Goal: Task Accomplishment & Management: Manage account settings

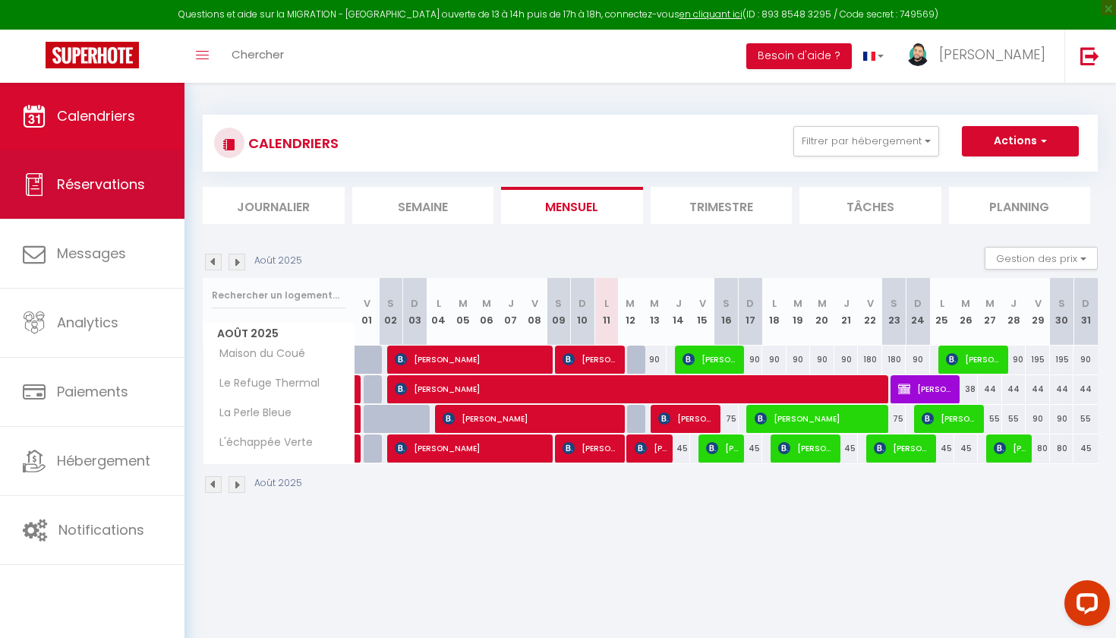
click at [93, 200] on link "Réservations" at bounding box center [92, 184] width 185 height 68
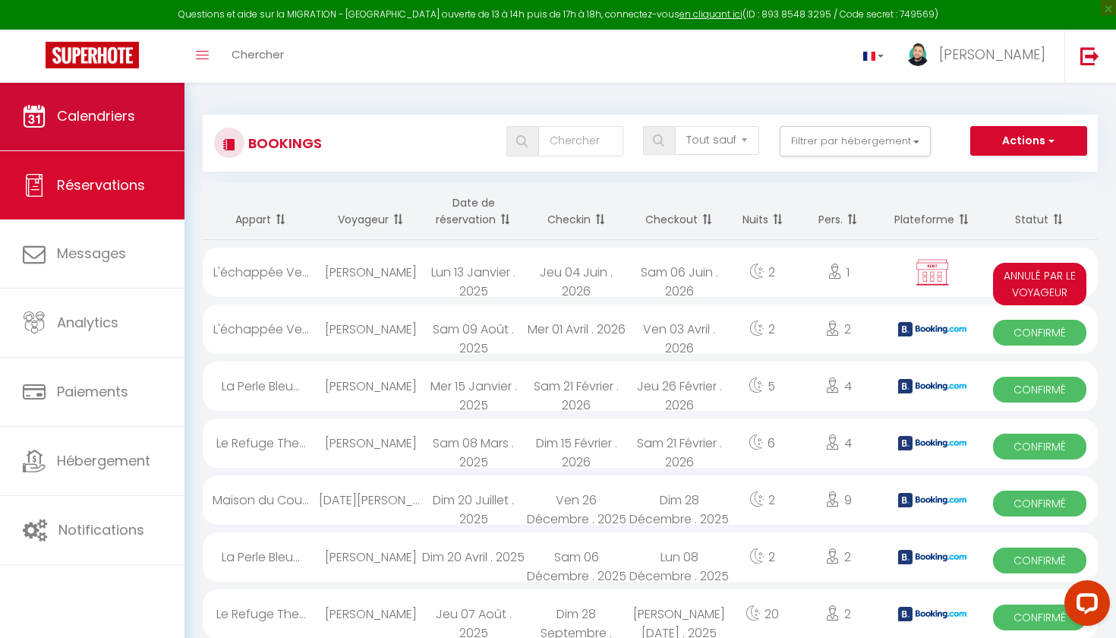
click at [106, 131] on link "Calendriers" at bounding box center [92, 116] width 185 height 68
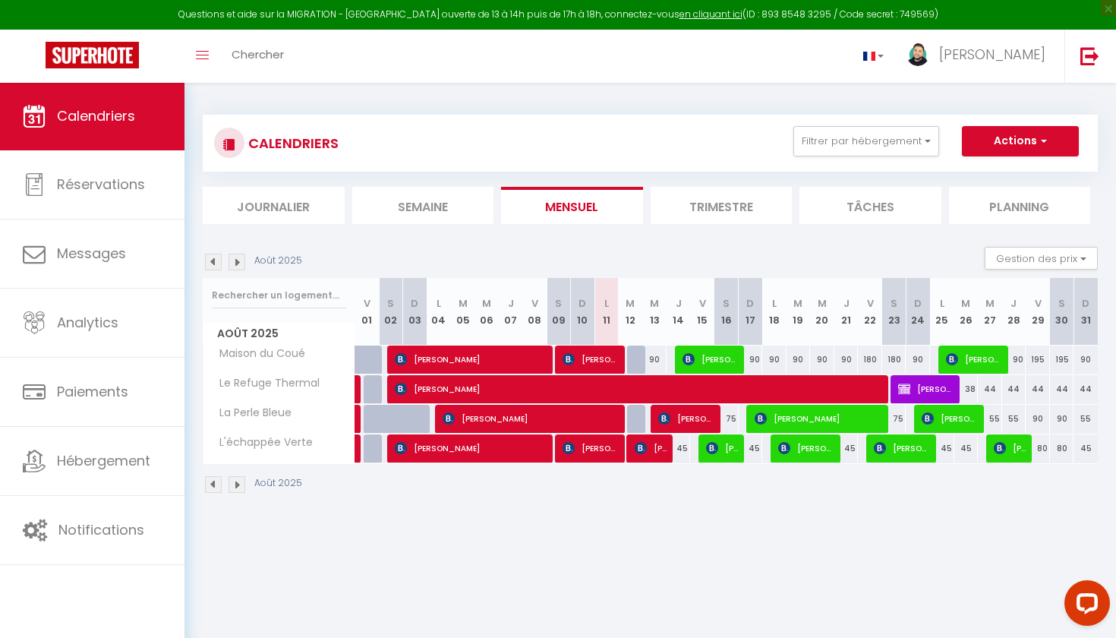
click at [239, 266] on img at bounding box center [237, 262] width 17 height 17
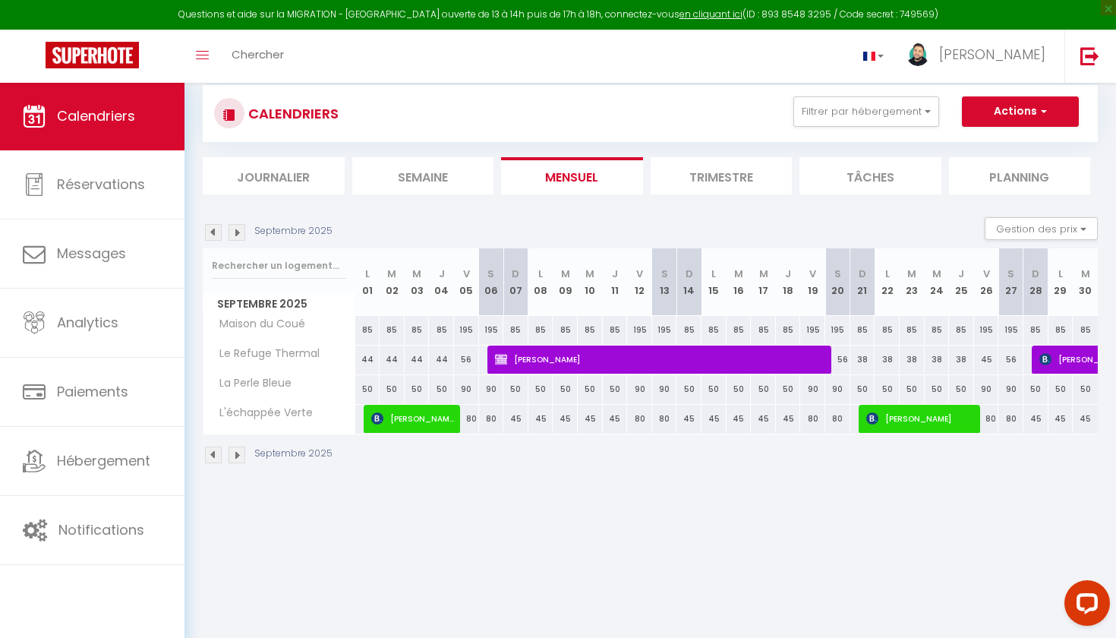
scroll to position [37, 0]
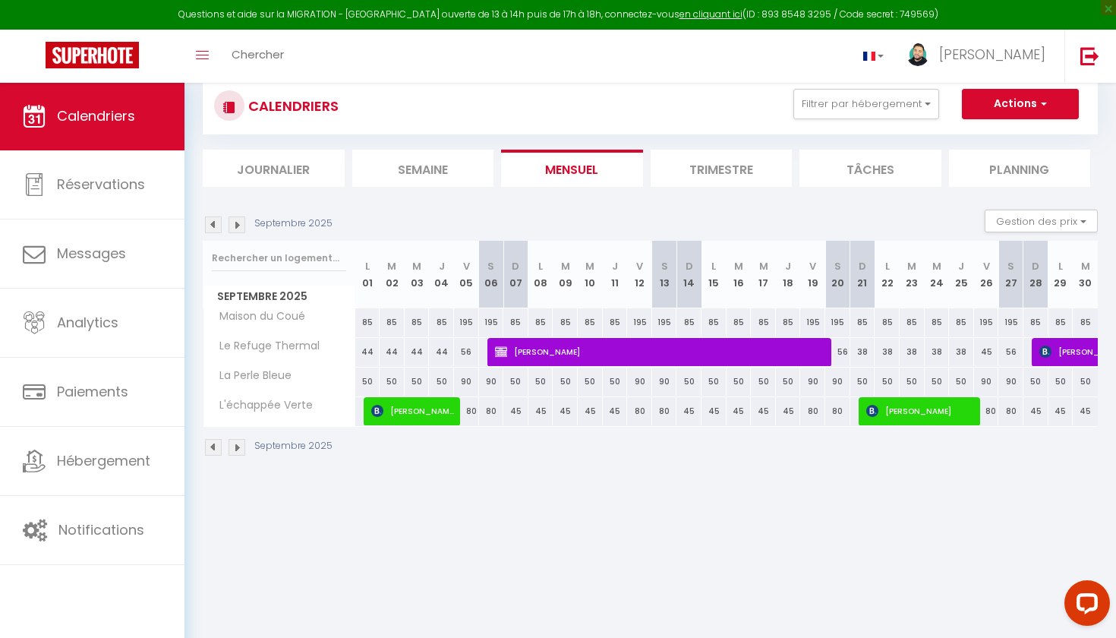
click at [680, 353] on span "[PERSON_NAME]" at bounding box center [662, 351] width 334 height 29
select select "KO"
select select "0"
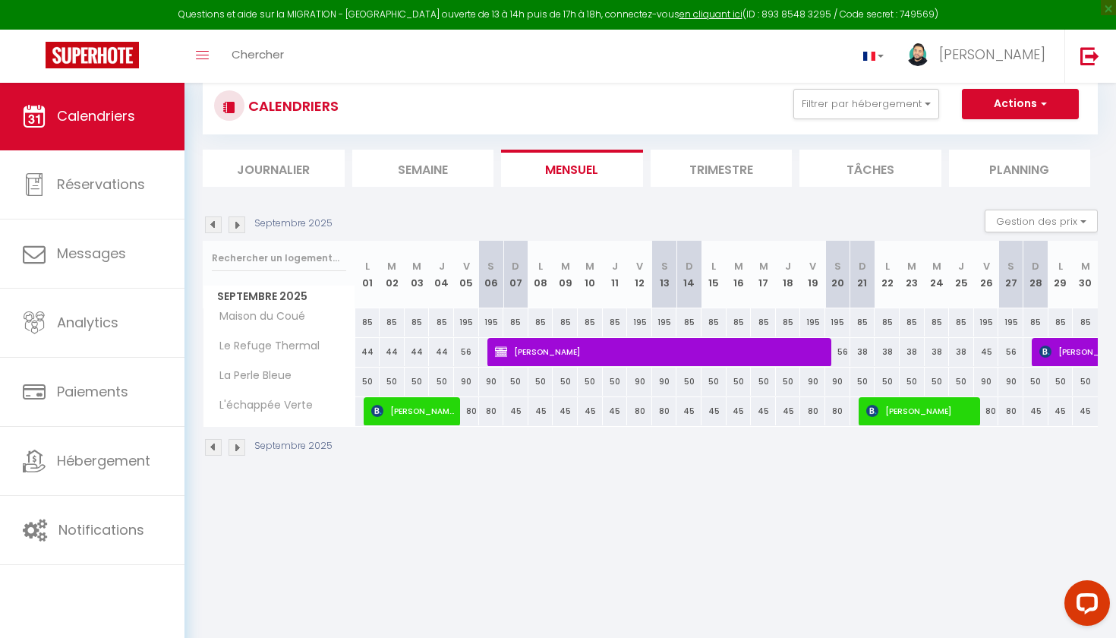
select select "1"
select select
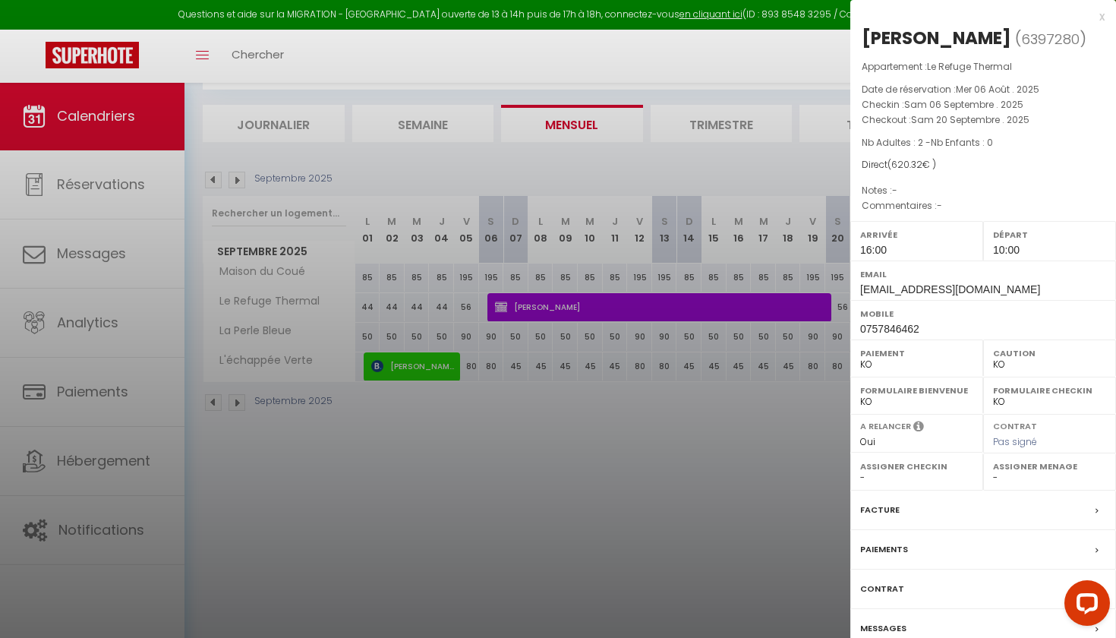
scroll to position [82, 0]
click at [962, 530] on div "Facture" at bounding box center [983, 509] width 266 height 39
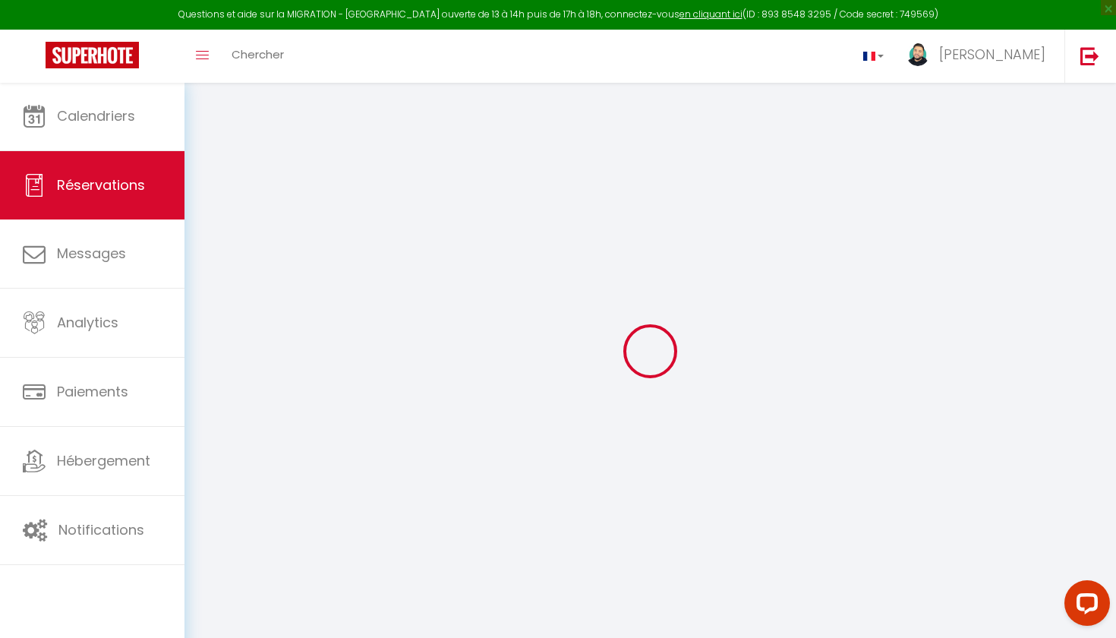
select select
checkbox input "false"
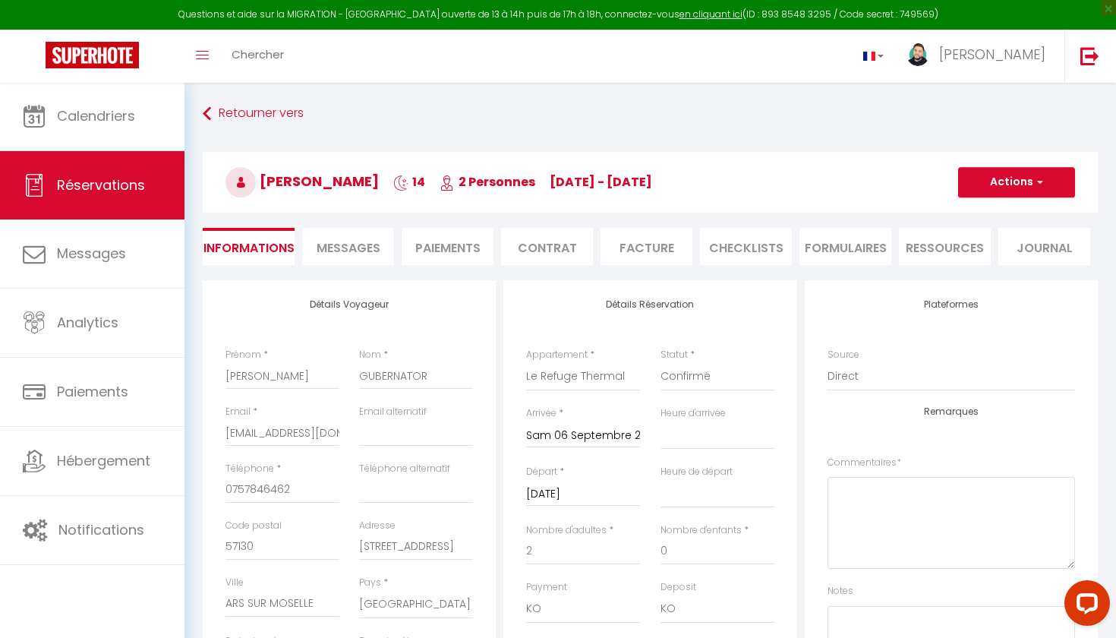
select select
checkbox input "false"
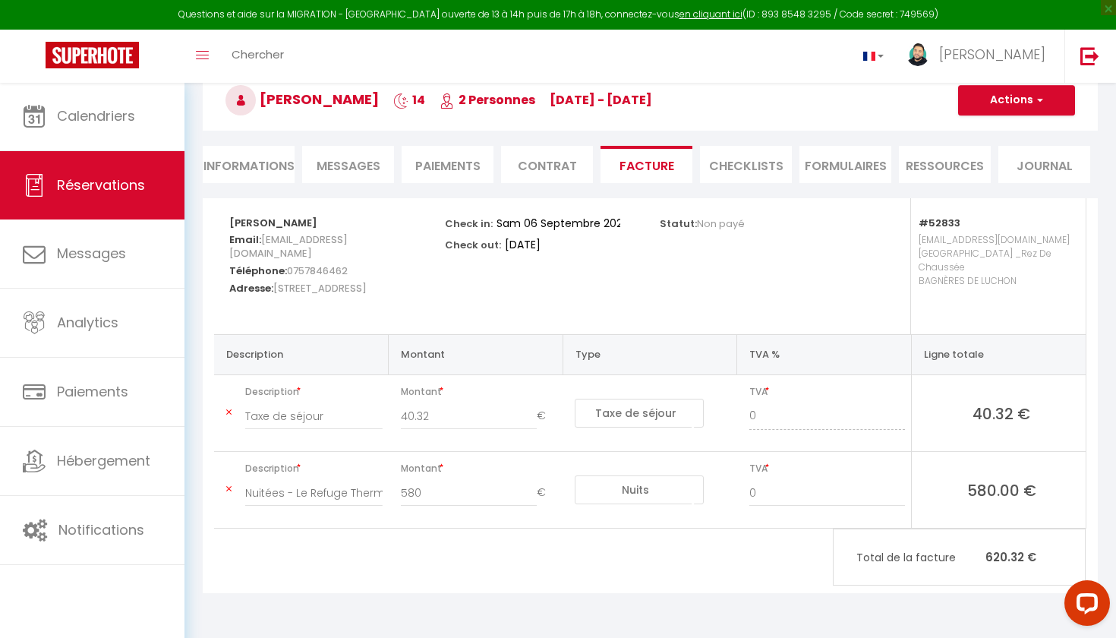
scroll to position [82, 0]
click at [125, 185] on span "Réservations" at bounding box center [101, 184] width 88 height 19
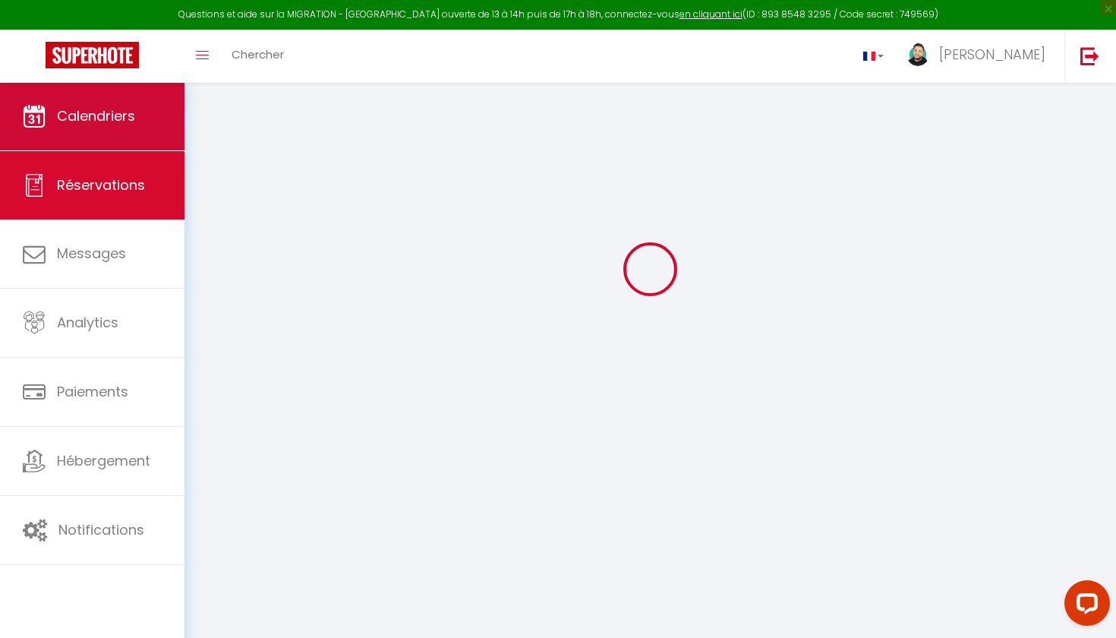
click at [104, 140] on link "Calendriers" at bounding box center [92, 116] width 185 height 68
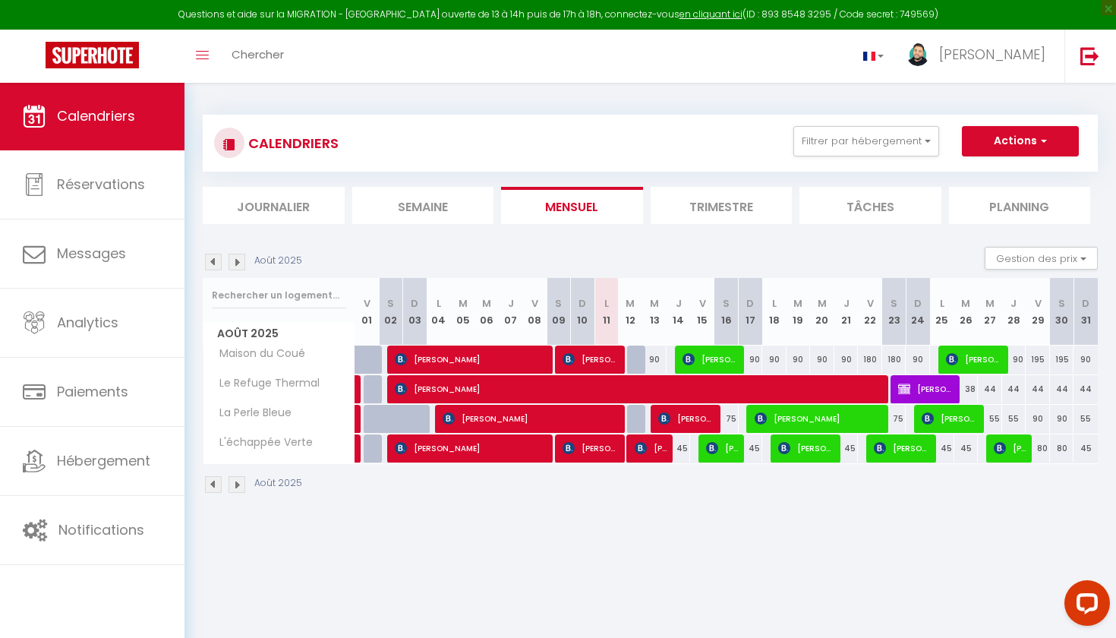
click at [243, 262] on img at bounding box center [237, 262] width 17 height 17
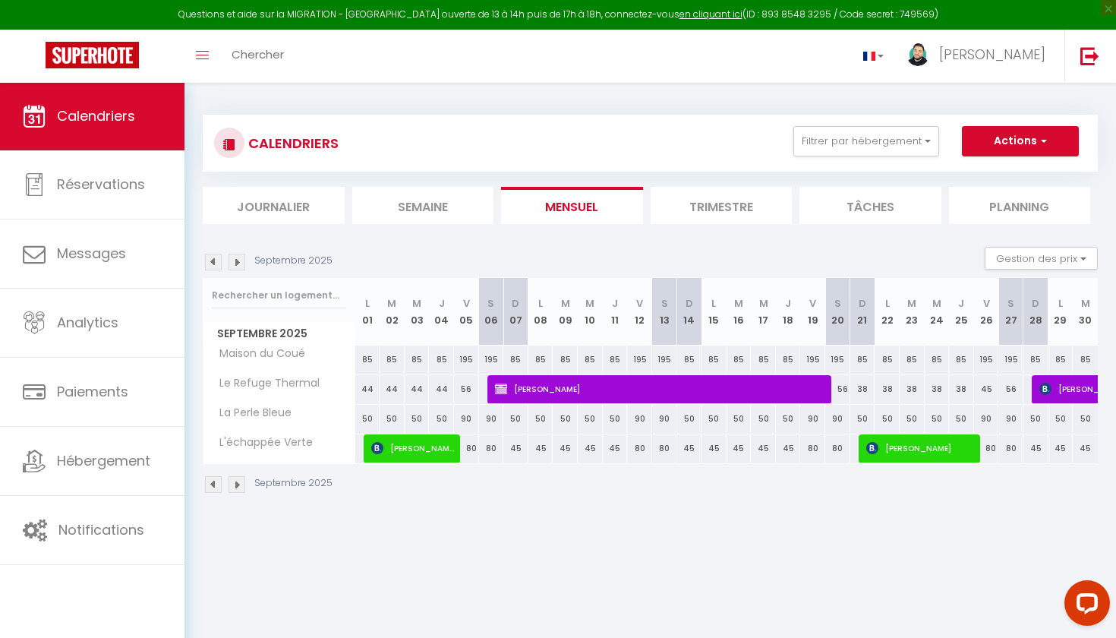
click at [243, 262] on img at bounding box center [237, 262] width 17 height 17
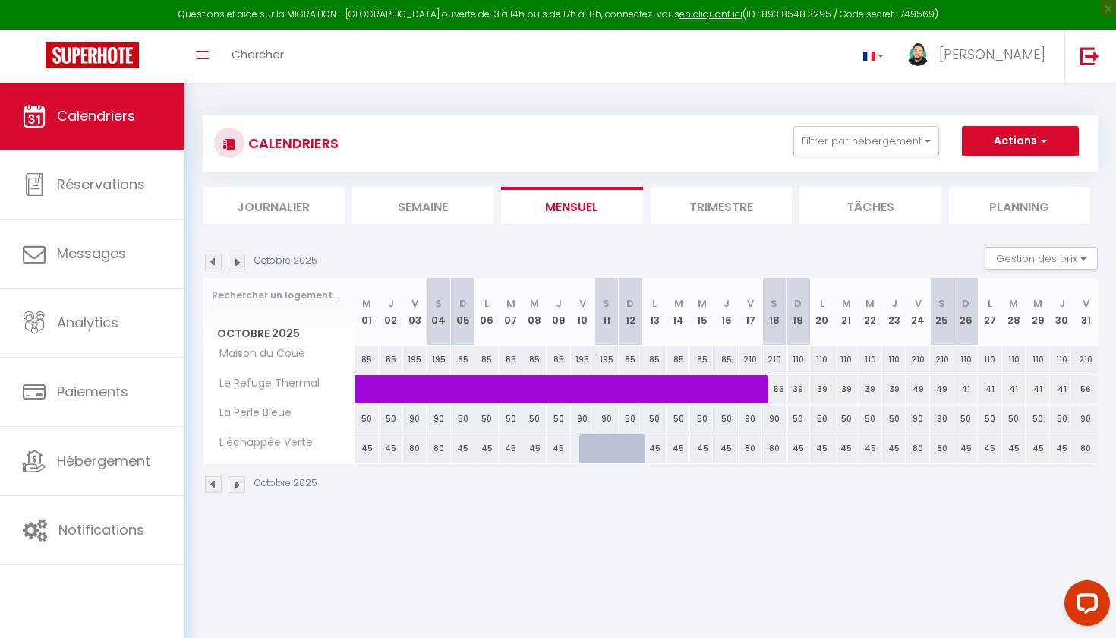
click at [111, 127] on link "Calendriers" at bounding box center [92, 116] width 185 height 68
click at [214, 259] on img at bounding box center [213, 262] width 17 height 17
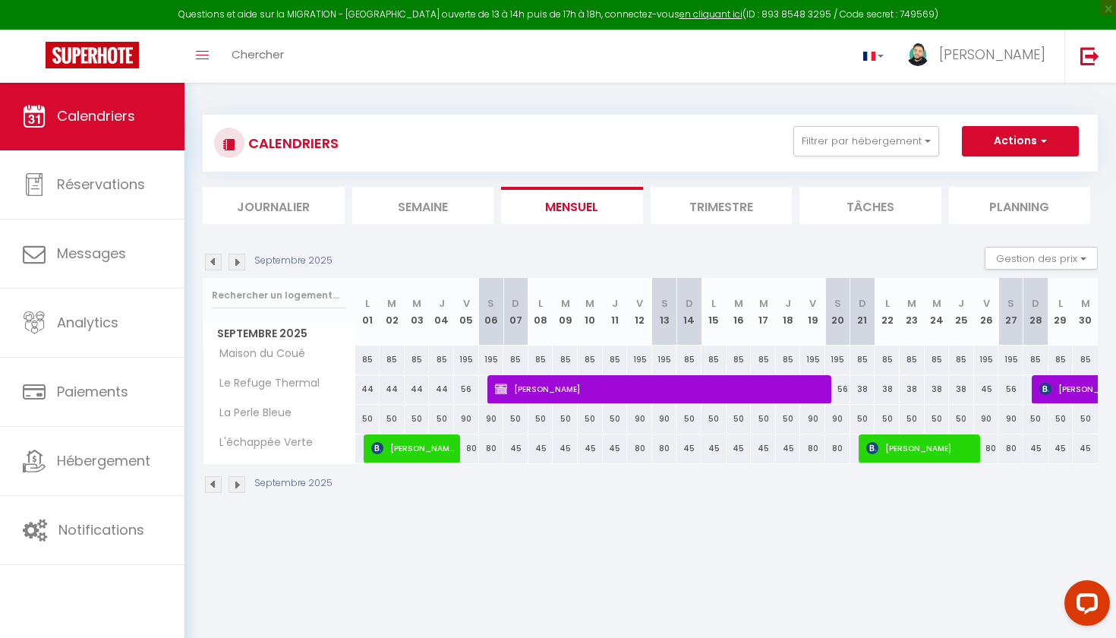
click at [219, 263] on img at bounding box center [213, 262] width 17 height 17
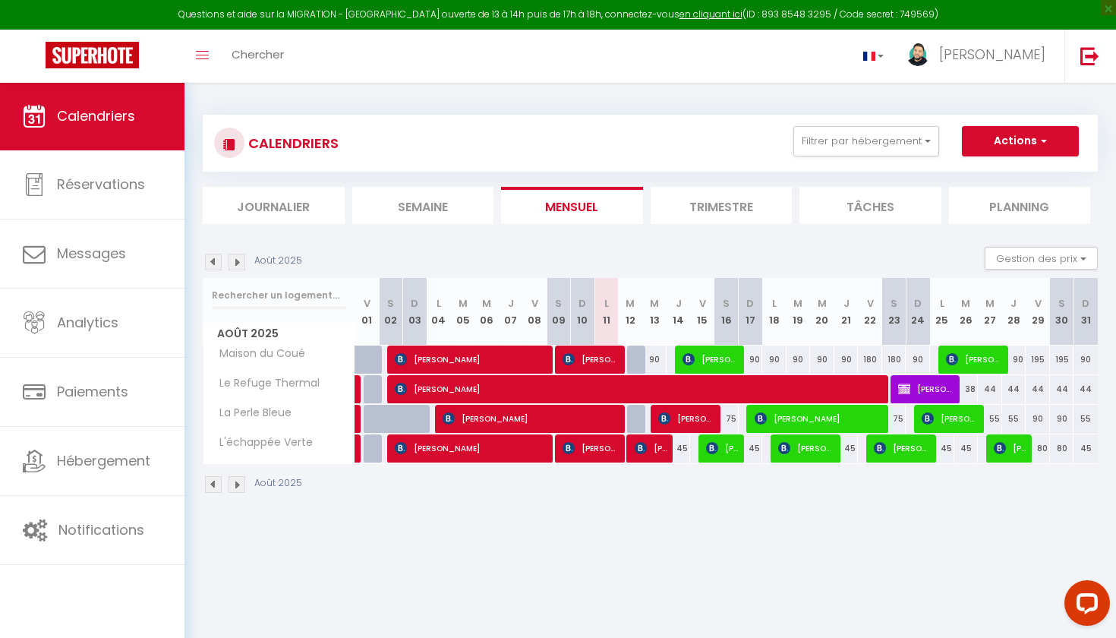
click at [953, 388] on span "[PERSON_NAME]" at bounding box center [926, 388] width 57 height 29
select select "OK"
select select "KO"
select select "0"
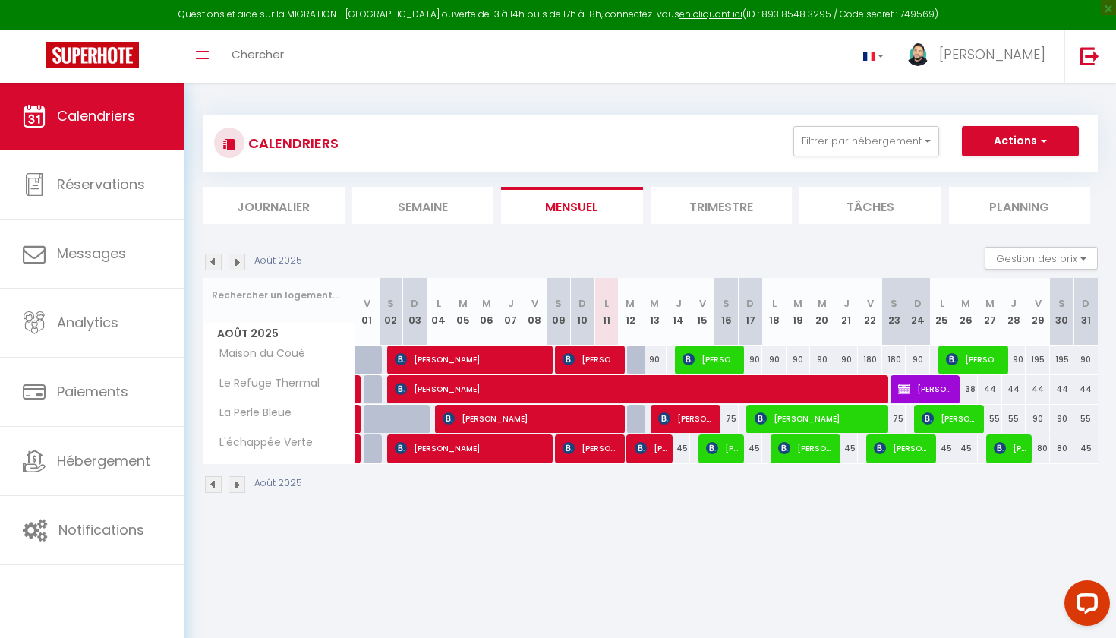
select select "1"
select select
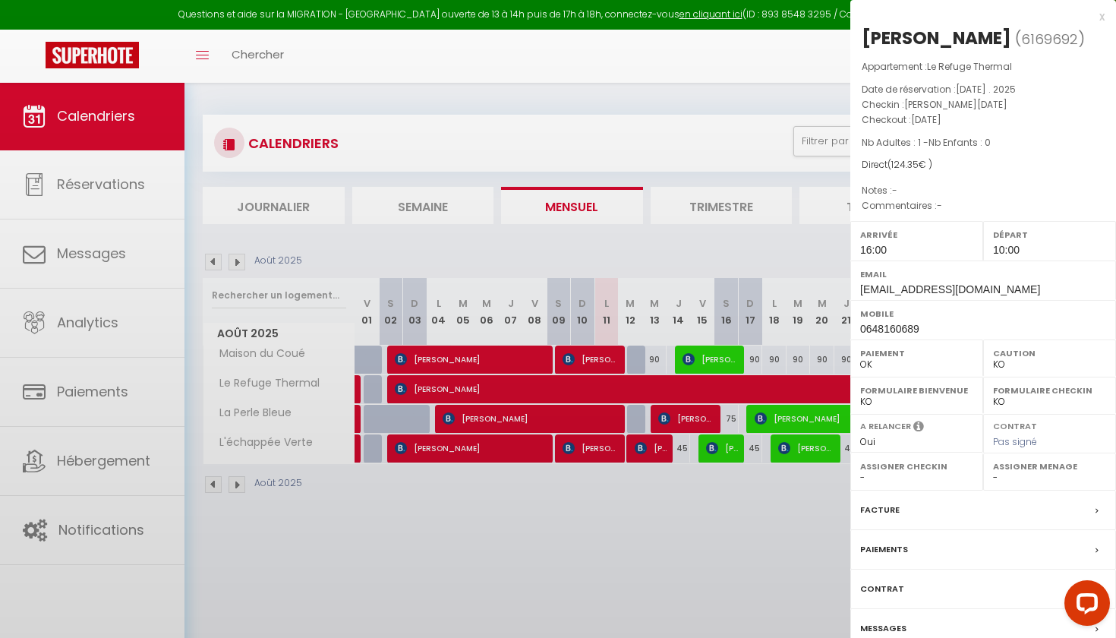
select select "47241"
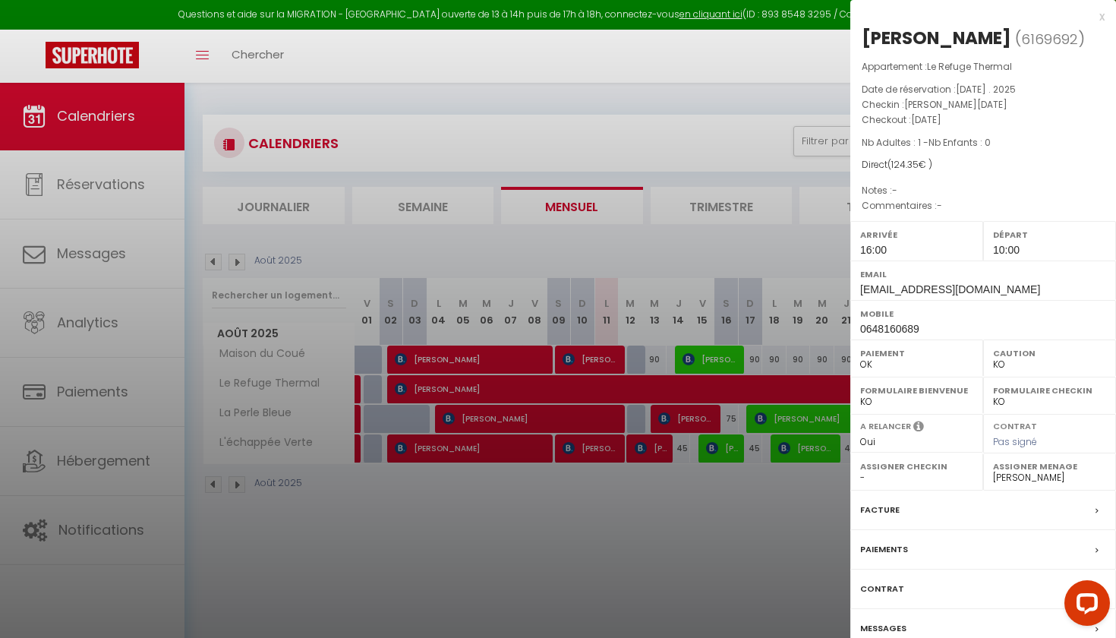
click at [787, 497] on div at bounding box center [558, 319] width 1116 height 638
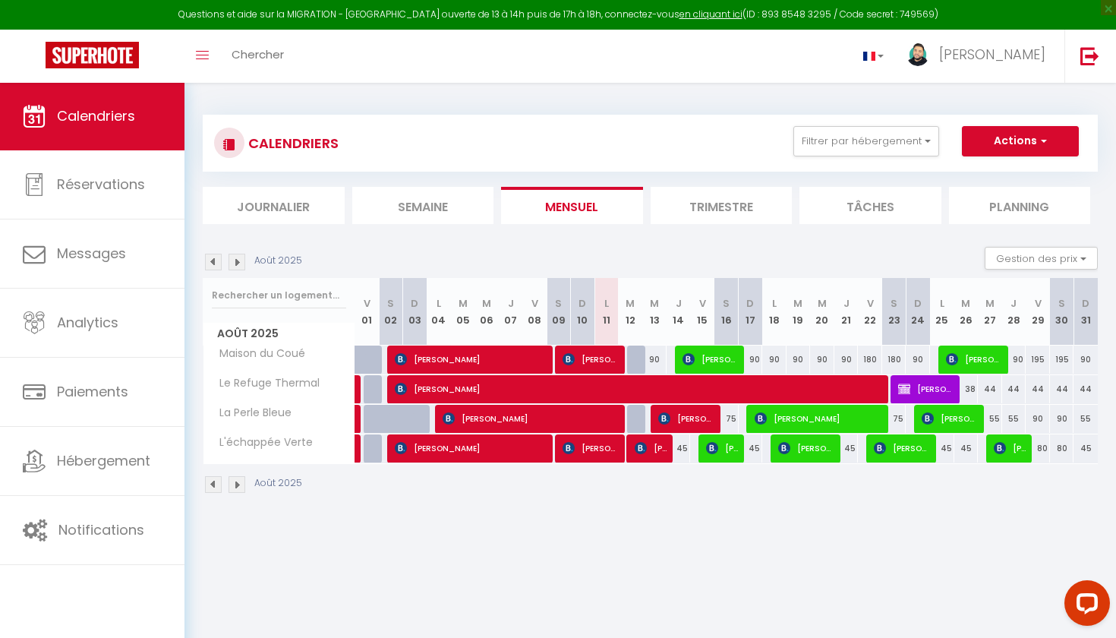
click at [241, 263] on img at bounding box center [237, 262] width 17 height 17
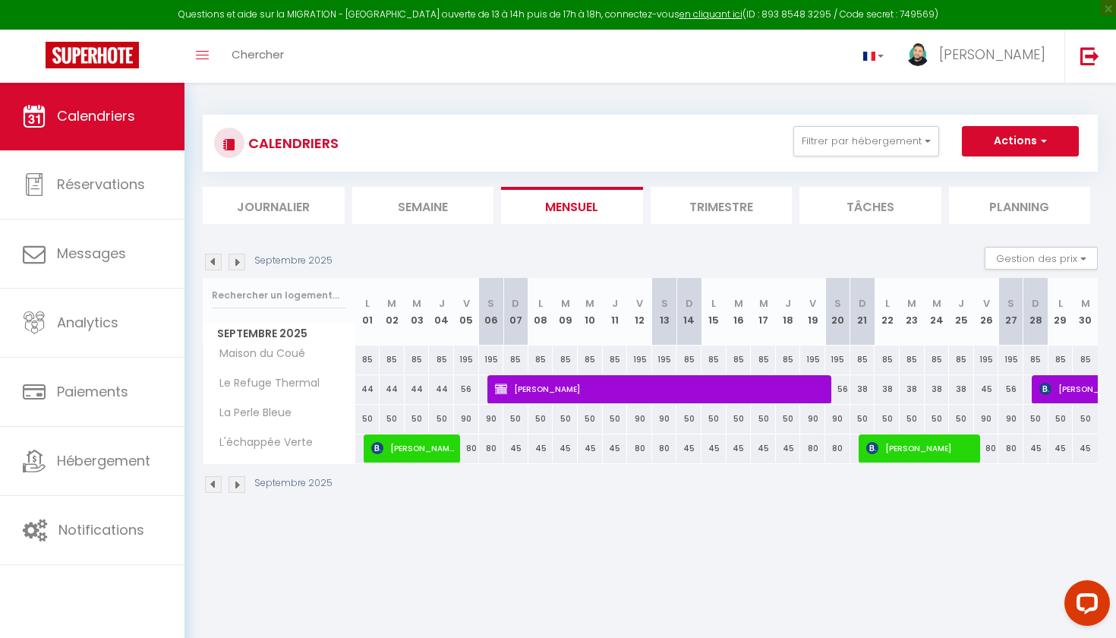
click at [498, 395] on span "[PERSON_NAME]" at bounding box center [662, 388] width 334 height 29
select select "KO"
select select
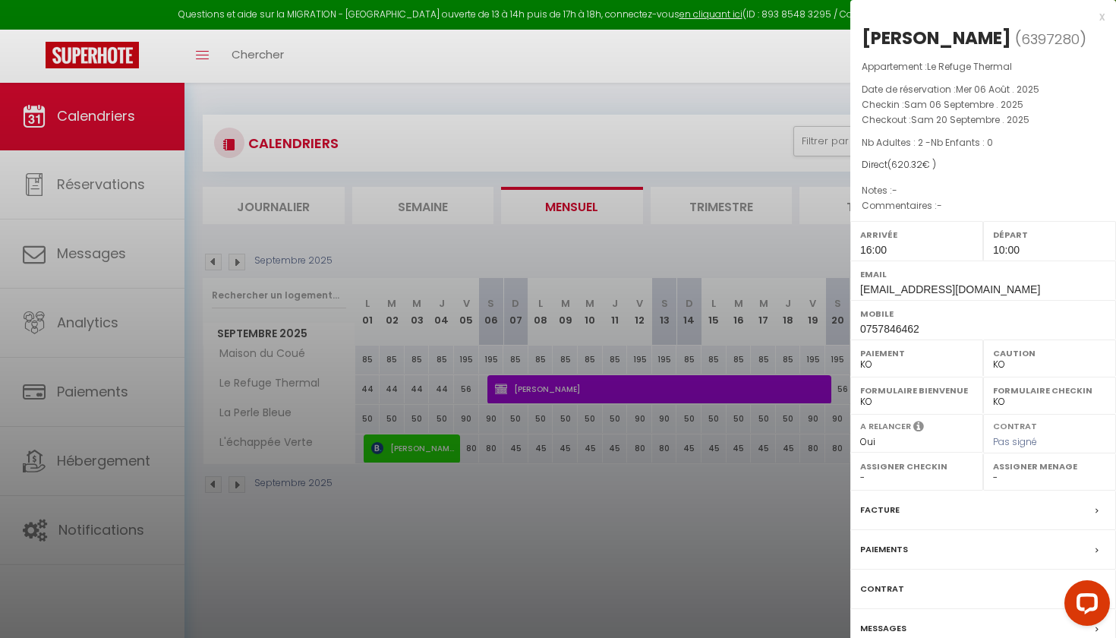
click at [642, 415] on div at bounding box center [558, 319] width 1116 height 638
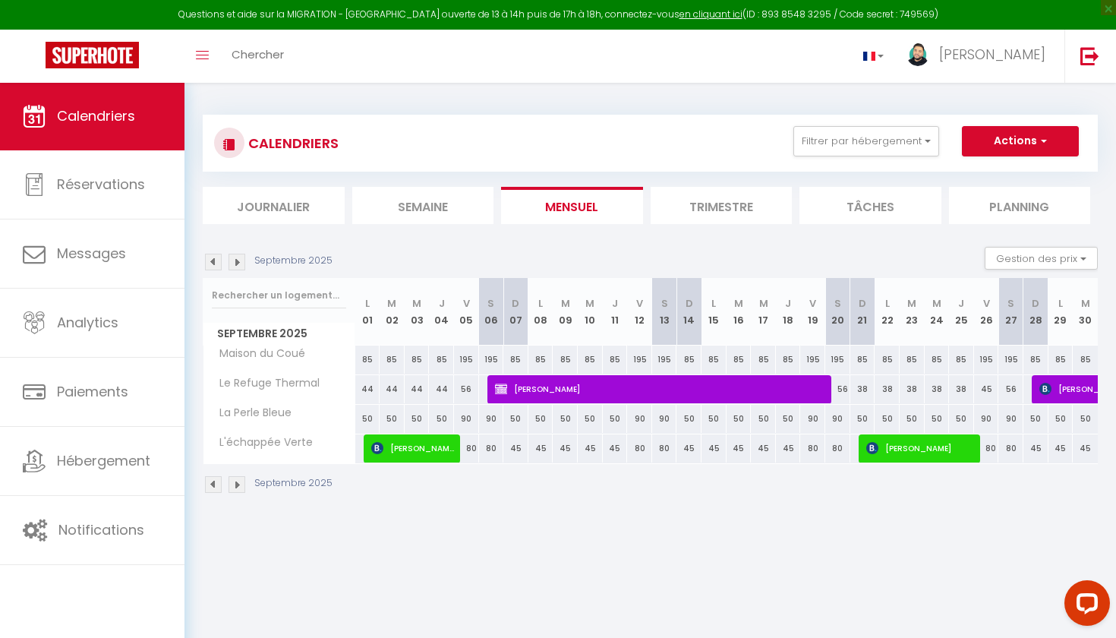
click at [241, 257] on img at bounding box center [237, 262] width 17 height 17
select select "KO"
select select "0"
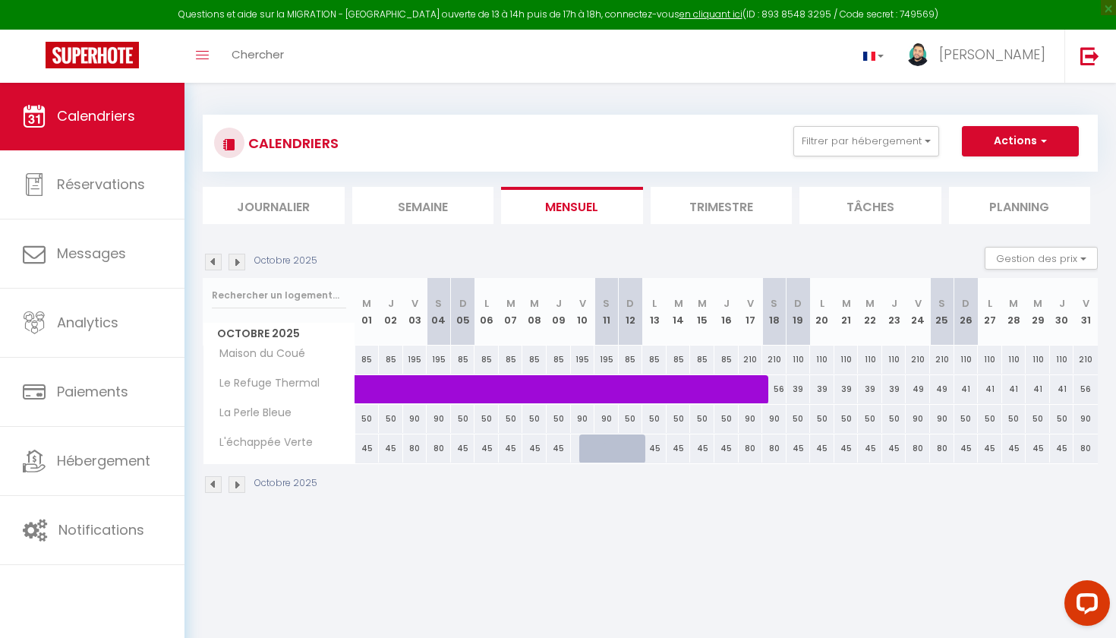
click at [424, 386] on span at bounding box center [668, 389] width 594 height 29
select select "OK"
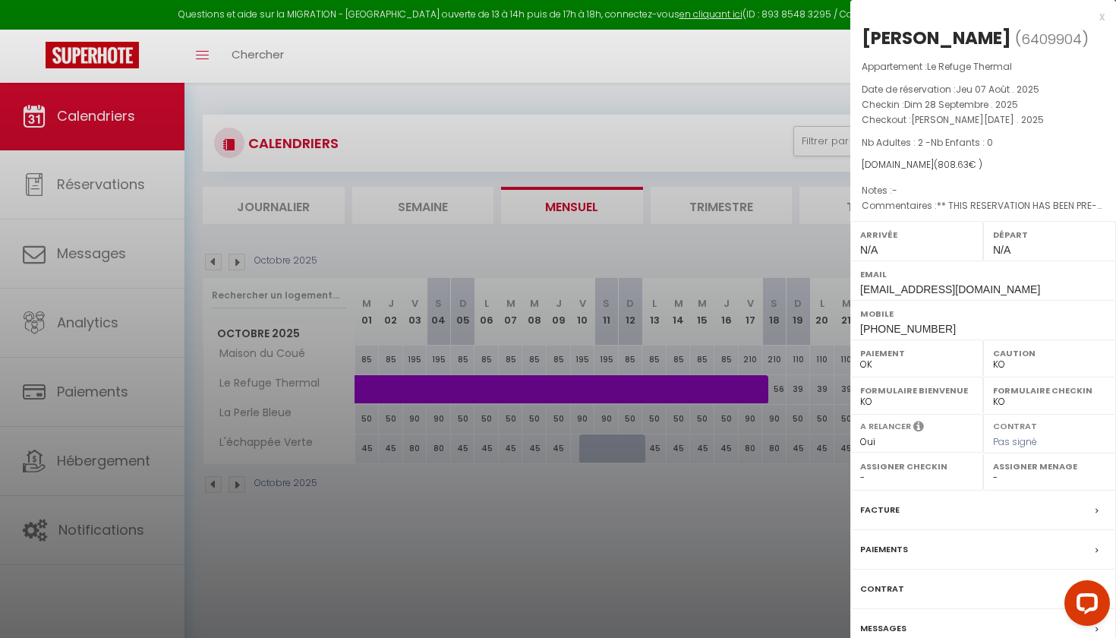
click at [766, 466] on div at bounding box center [558, 319] width 1116 height 638
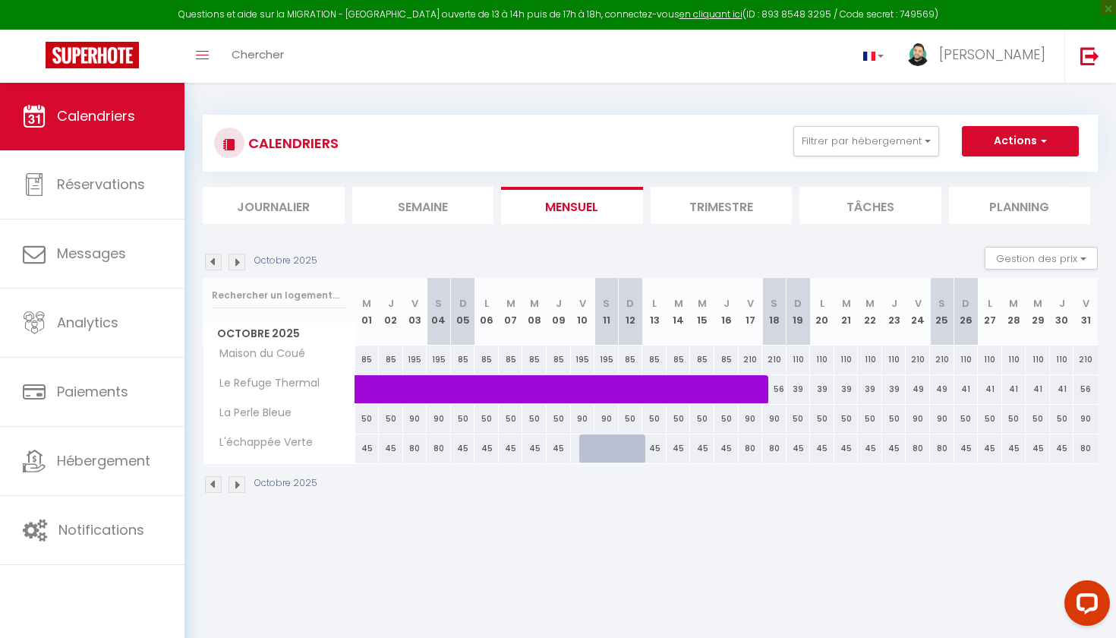
click at [238, 266] on img at bounding box center [237, 262] width 17 height 17
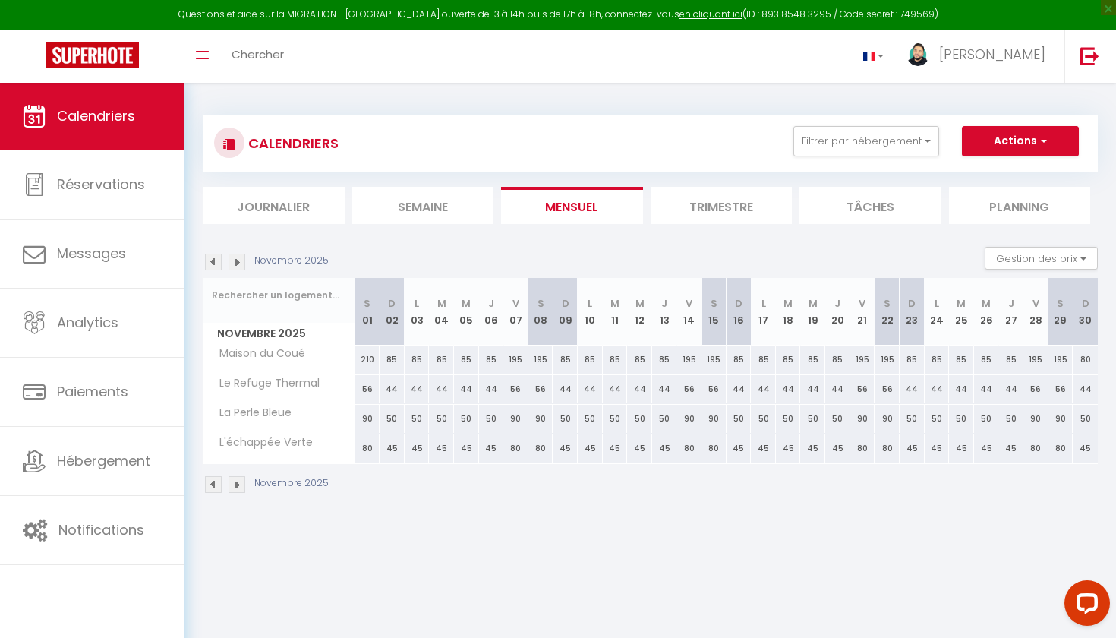
click at [238, 266] on img at bounding box center [237, 262] width 17 height 17
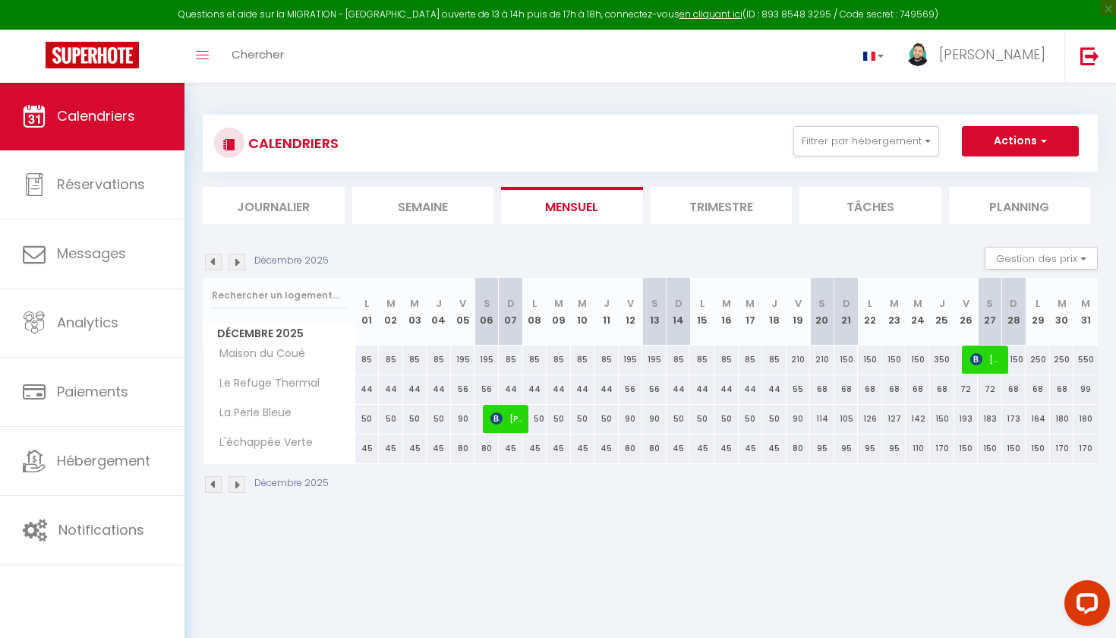
click at [238, 266] on img at bounding box center [237, 262] width 17 height 17
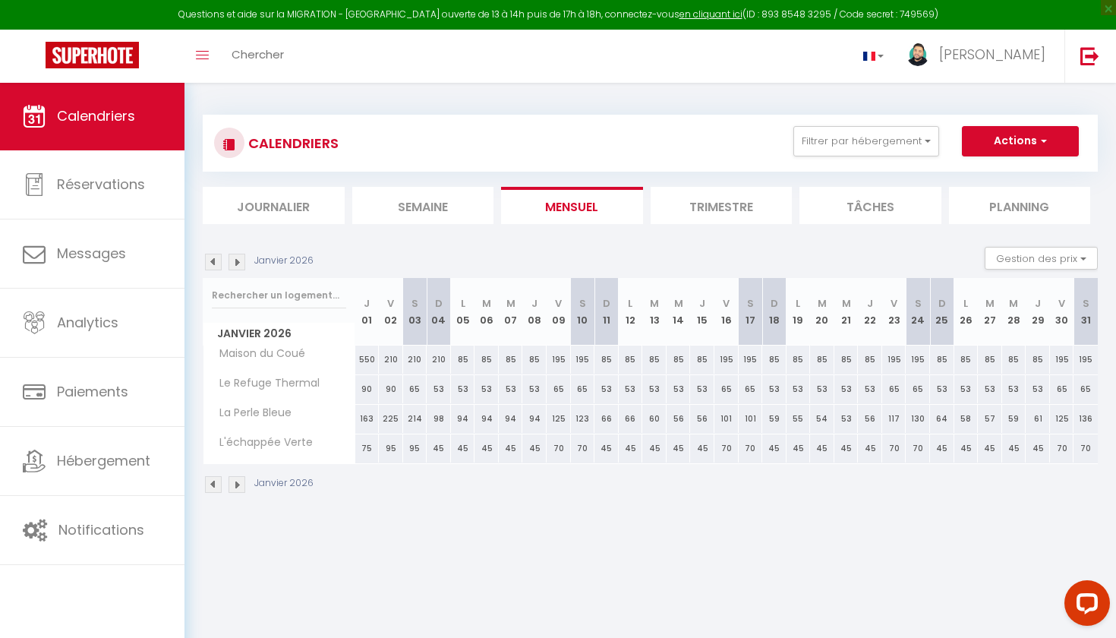
click at [238, 266] on img at bounding box center [237, 262] width 17 height 17
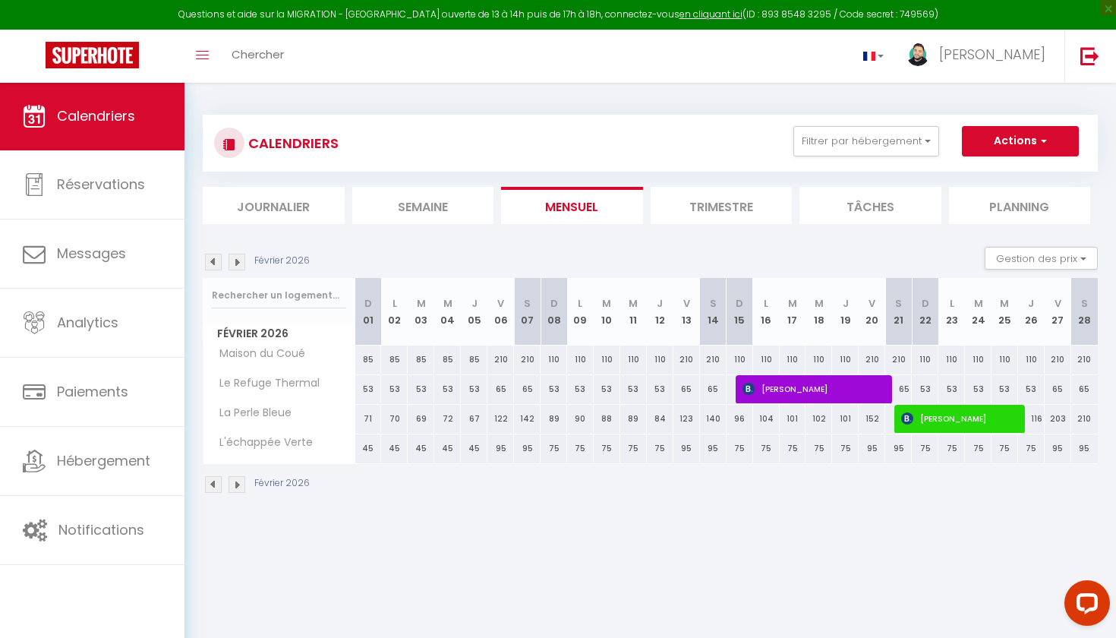
click at [238, 266] on img at bounding box center [237, 262] width 17 height 17
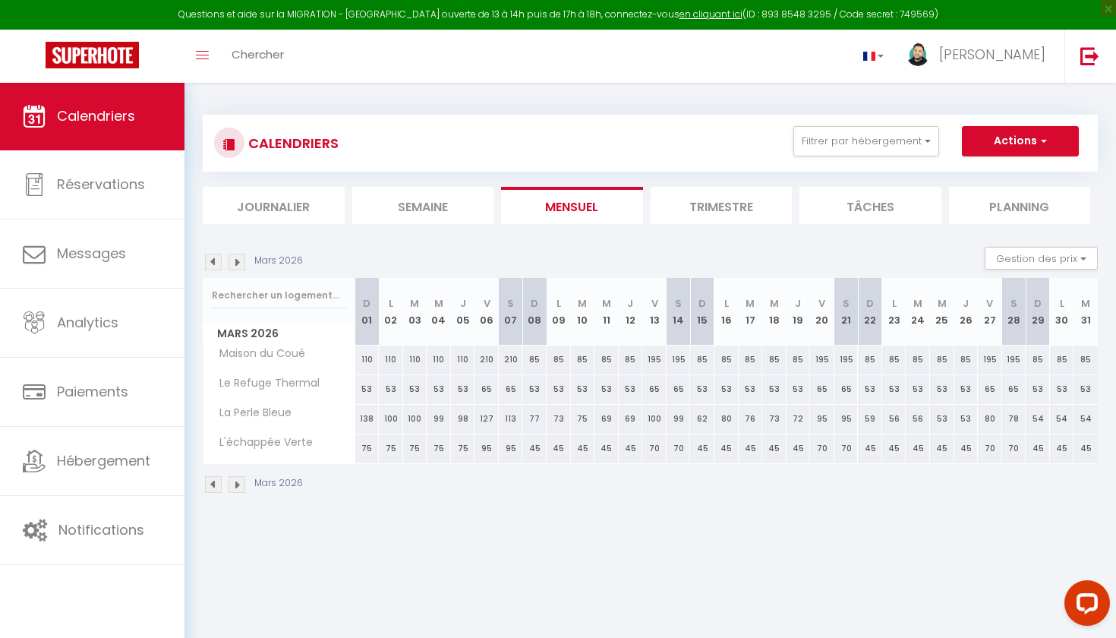
click at [216, 258] on img at bounding box center [213, 262] width 17 height 17
select select "KO"
select select "0"
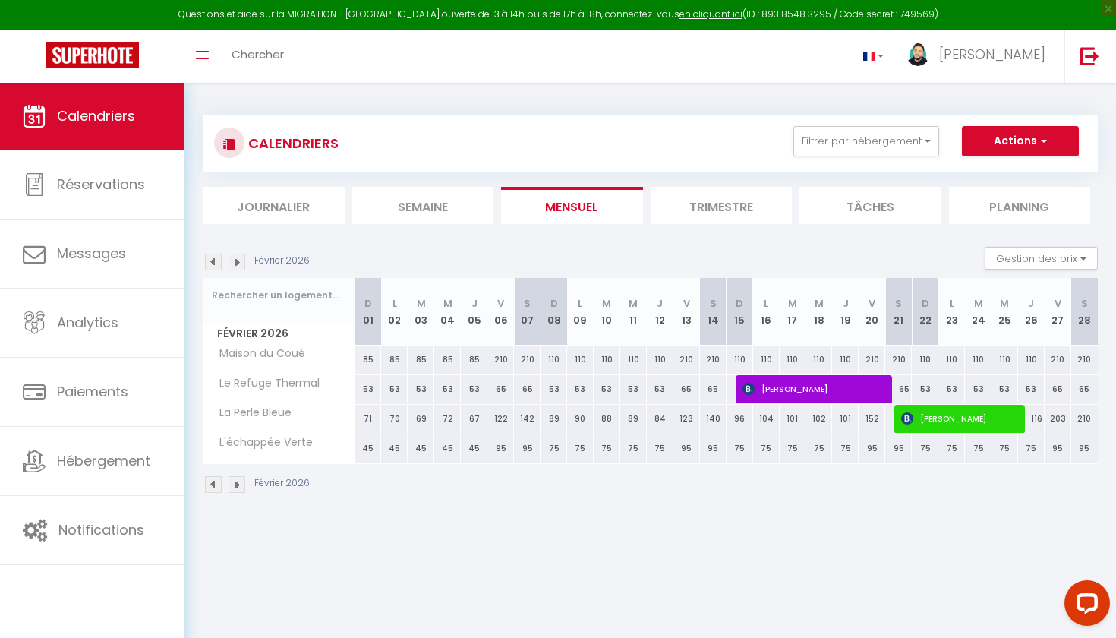
click at [796, 386] on span "[PERSON_NAME]" at bounding box center [814, 388] width 142 height 29
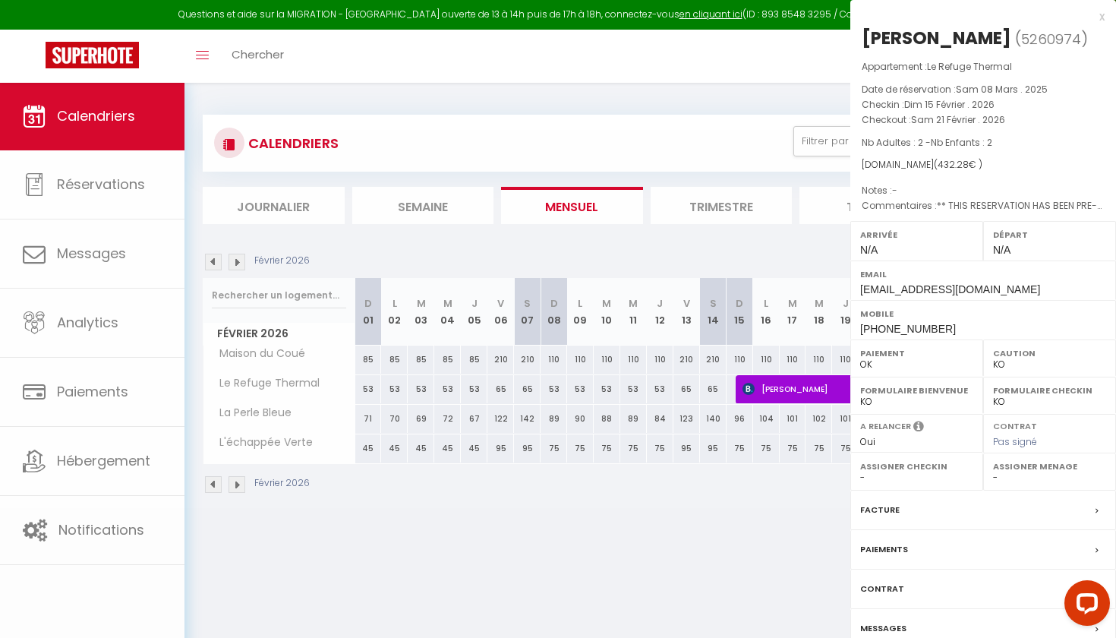
select select "47241"
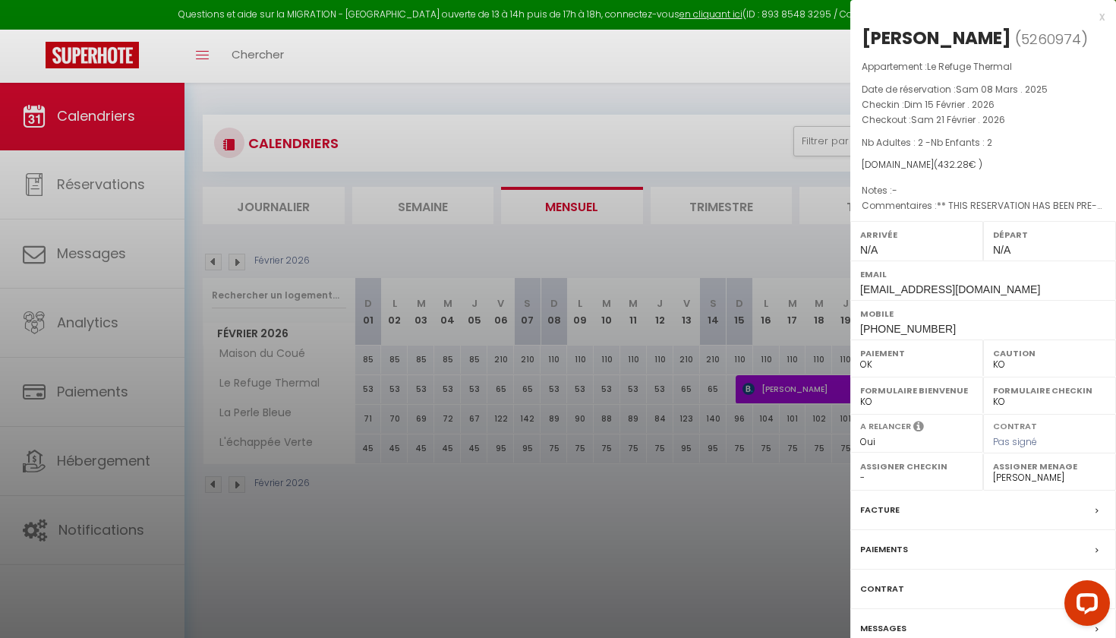
click at [783, 511] on div at bounding box center [558, 319] width 1116 height 638
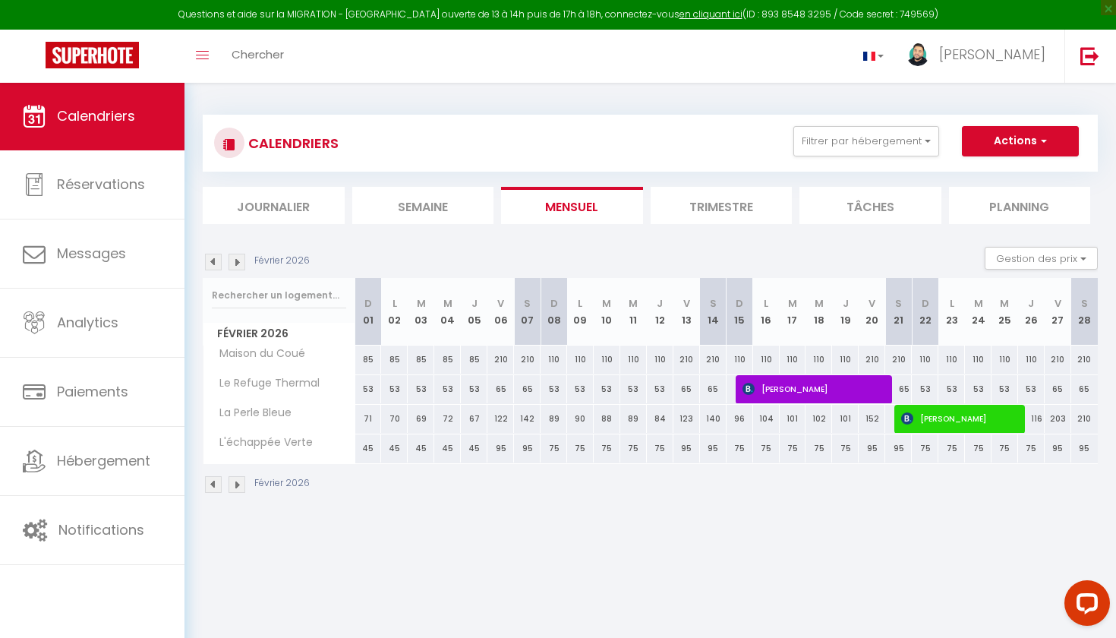
click at [241, 259] on img at bounding box center [237, 262] width 17 height 17
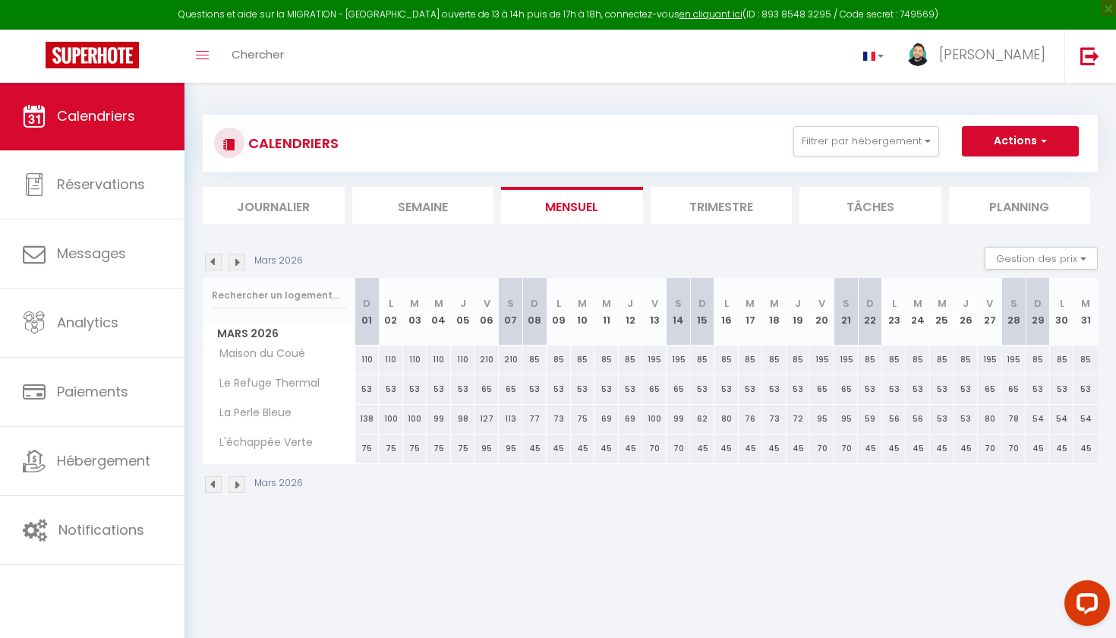
click at [241, 259] on img at bounding box center [237, 262] width 17 height 17
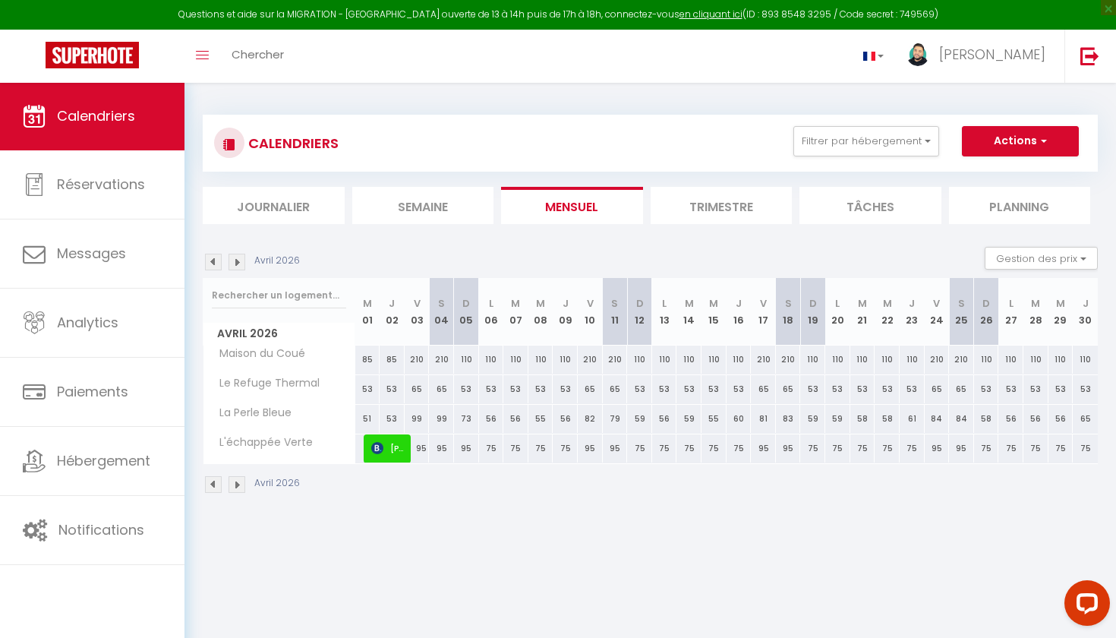
click at [241, 259] on img at bounding box center [237, 262] width 17 height 17
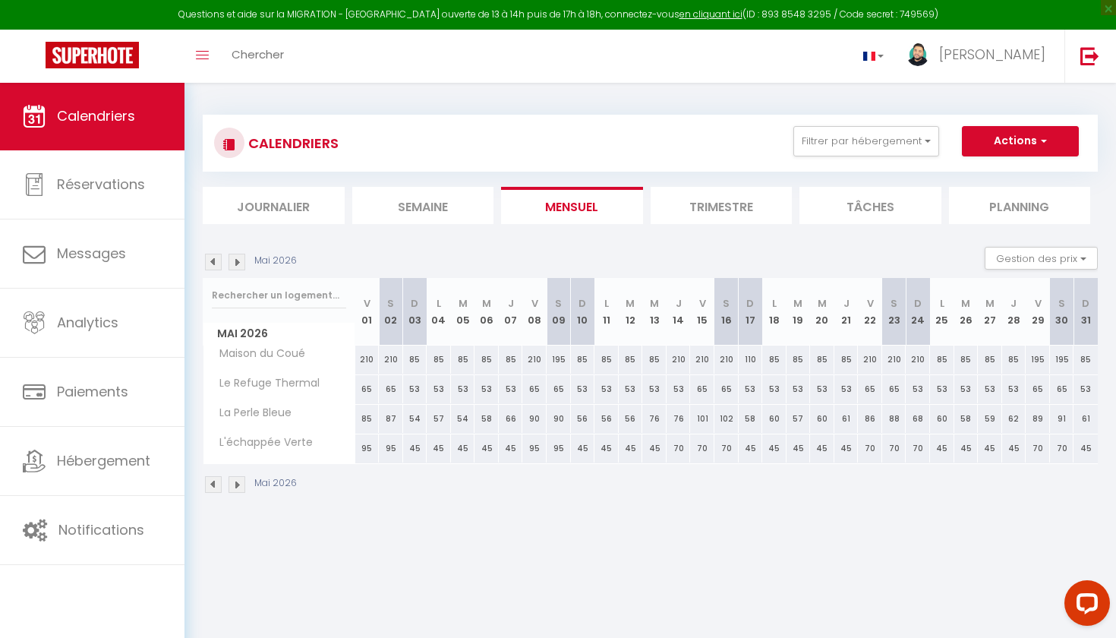
click at [241, 259] on img at bounding box center [237, 262] width 17 height 17
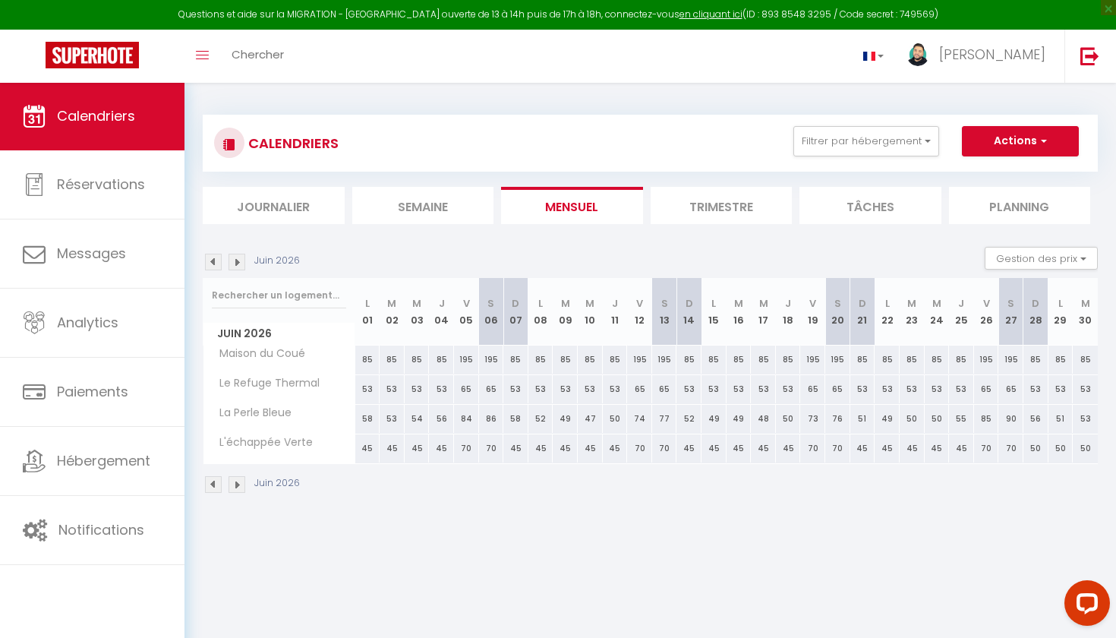
click at [241, 259] on img at bounding box center [237, 262] width 17 height 17
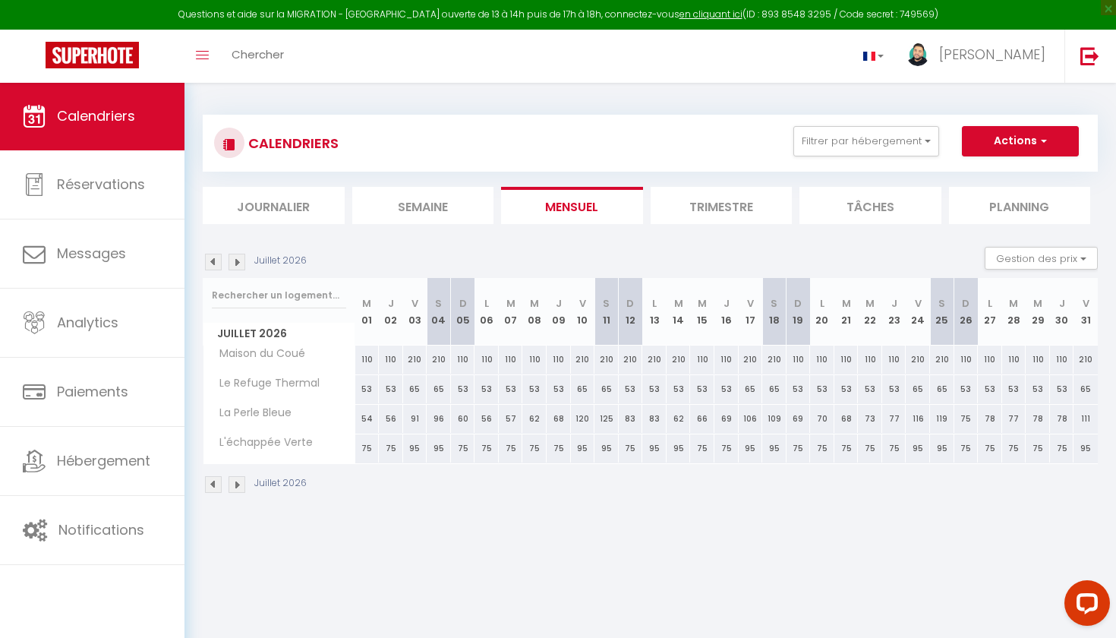
click at [241, 259] on img at bounding box center [237, 262] width 17 height 17
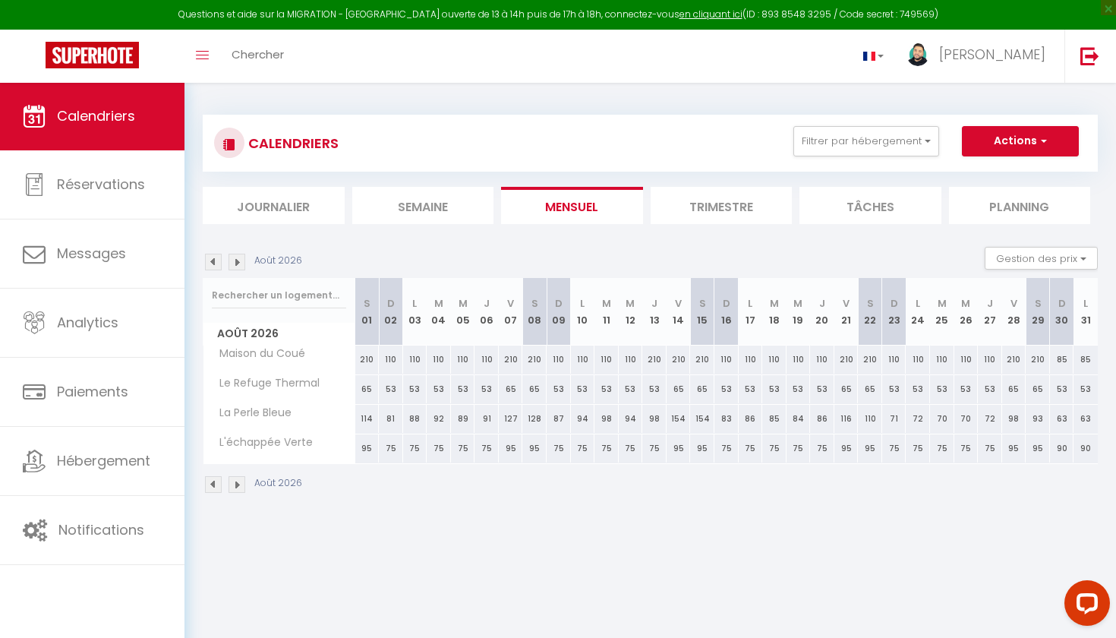
click at [241, 259] on img at bounding box center [237, 262] width 17 height 17
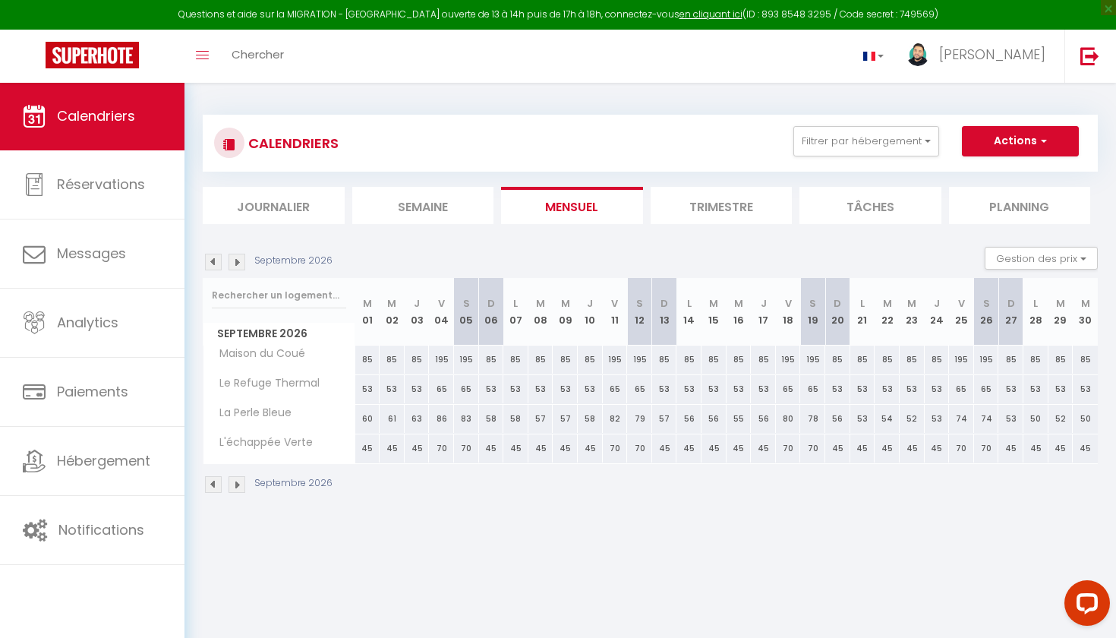
click at [241, 259] on img at bounding box center [237, 262] width 17 height 17
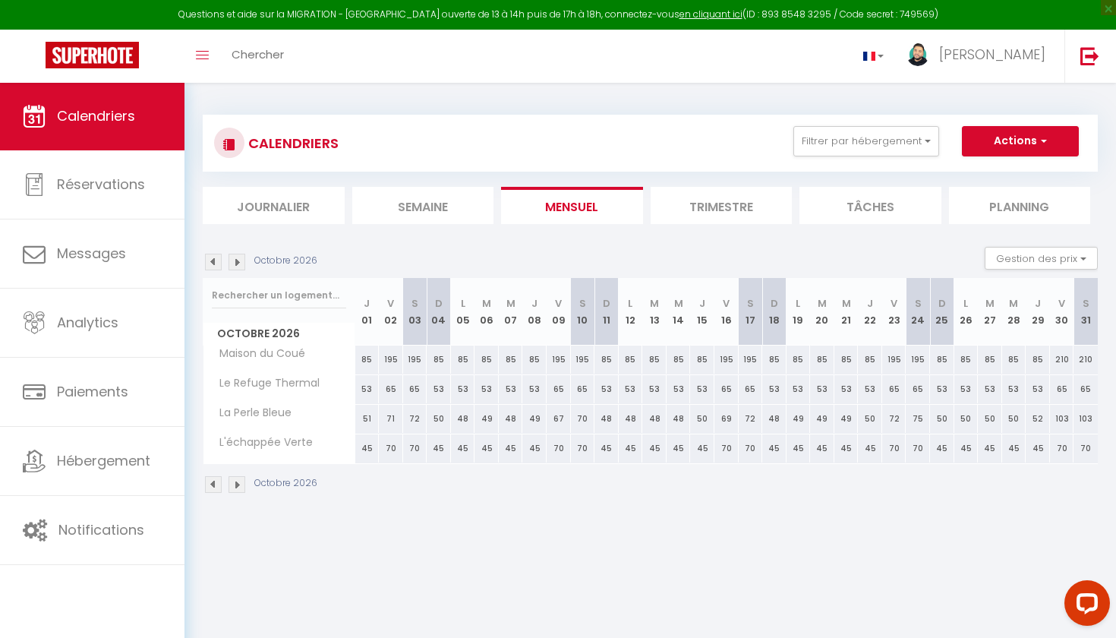
click at [241, 259] on img at bounding box center [237, 262] width 17 height 17
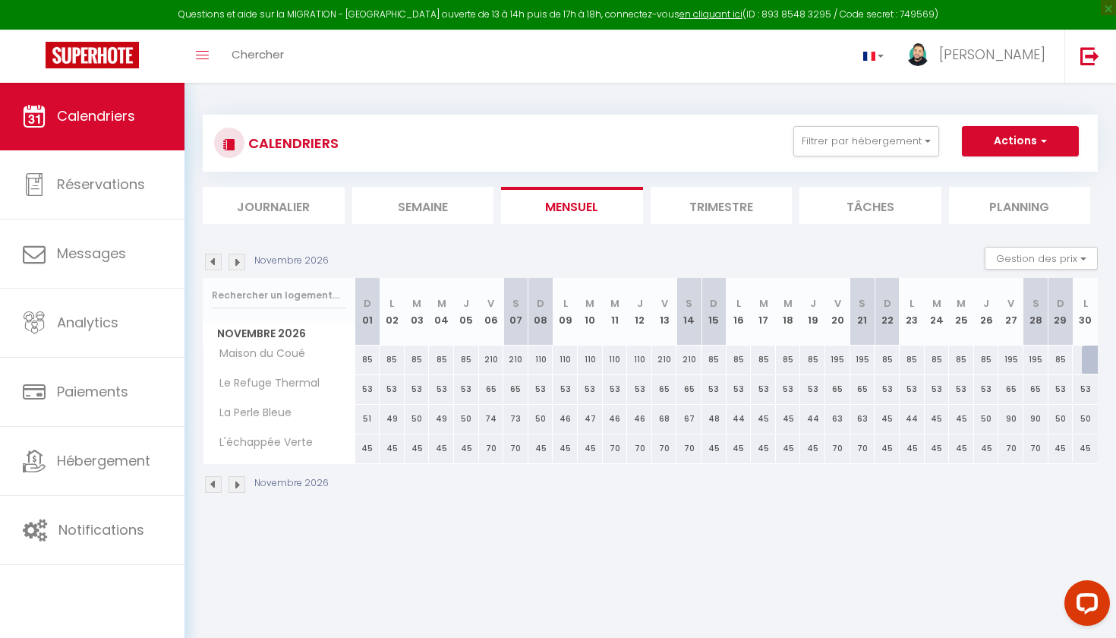
click at [241, 259] on img at bounding box center [237, 262] width 17 height 17
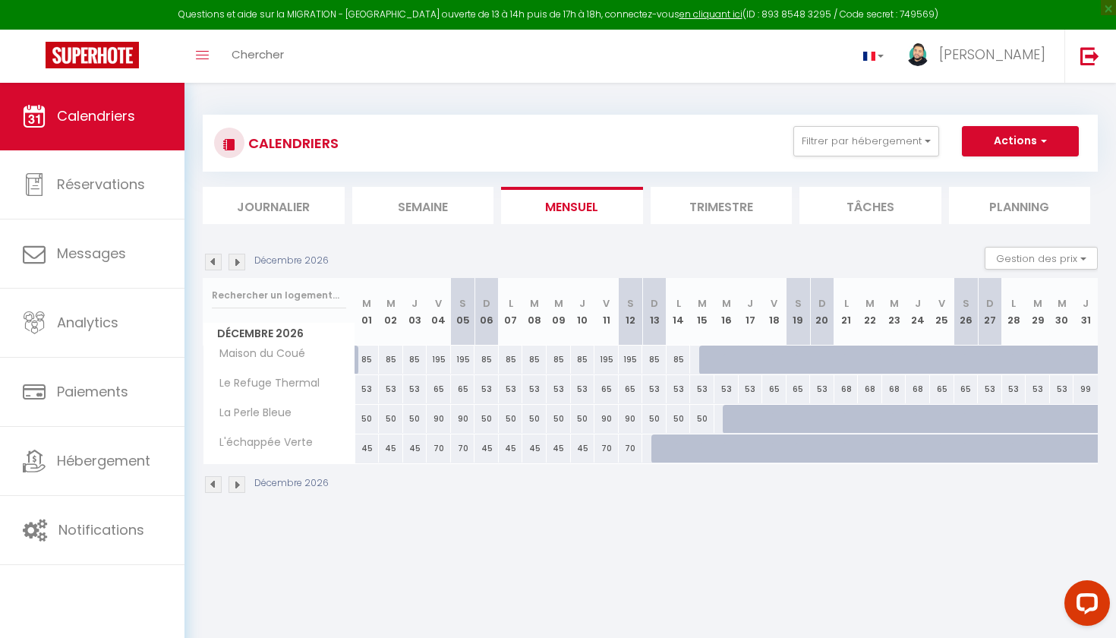
click at [241, 259] on img at bounding box center [237, 262] width 17 height 17
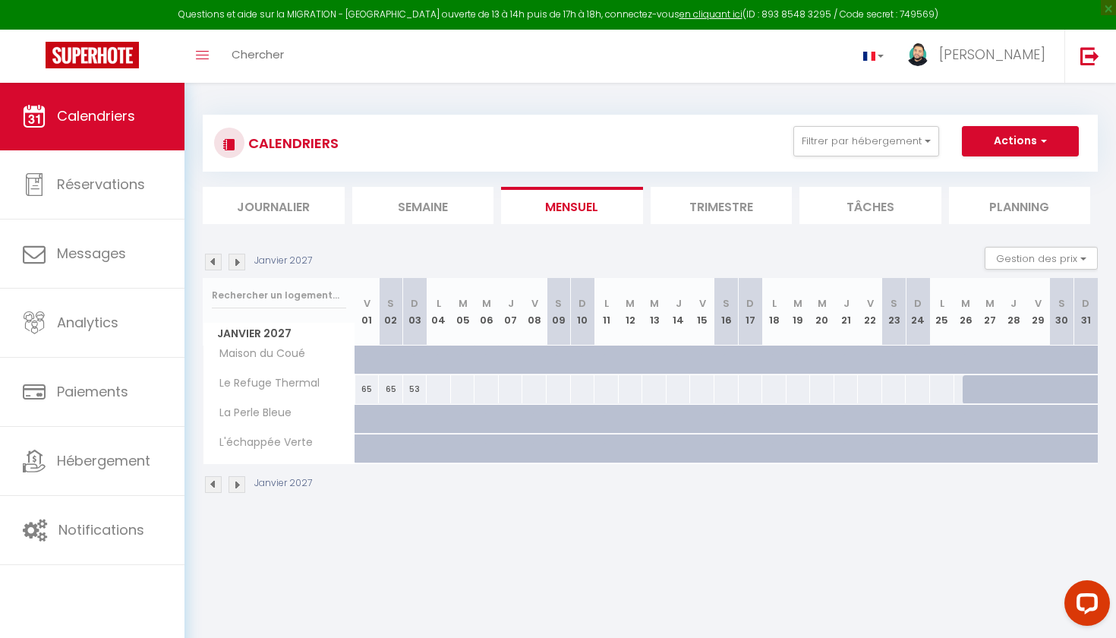
click at [241, 259] on img at bounding box center [237, 262] width 17 height 17
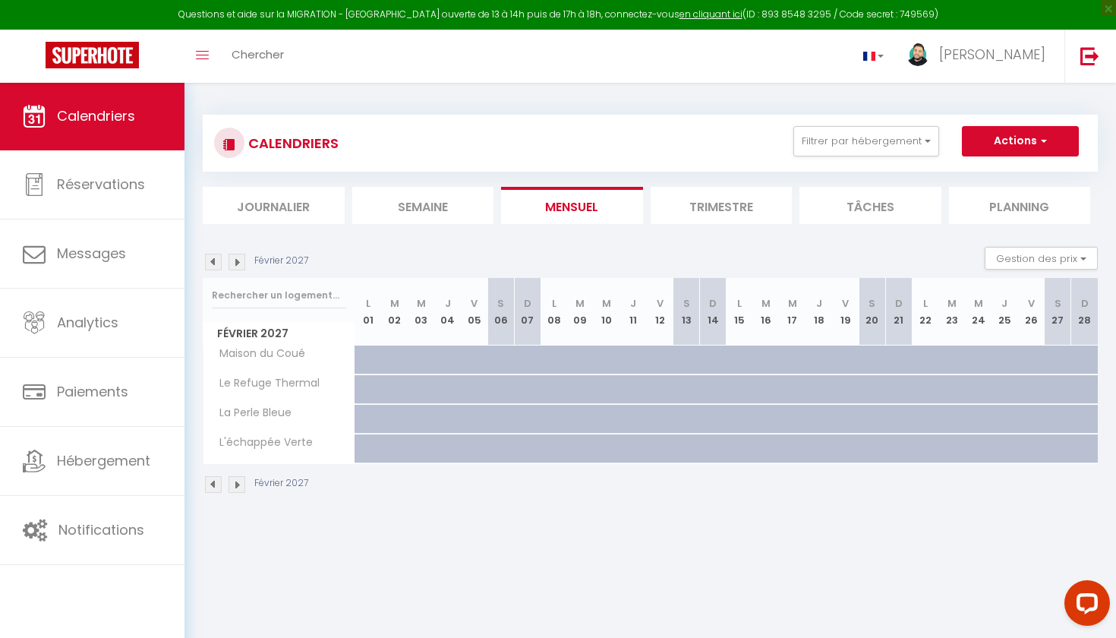
click at [210, 261] on img at bounding box center [213, 262] width 17 height 17
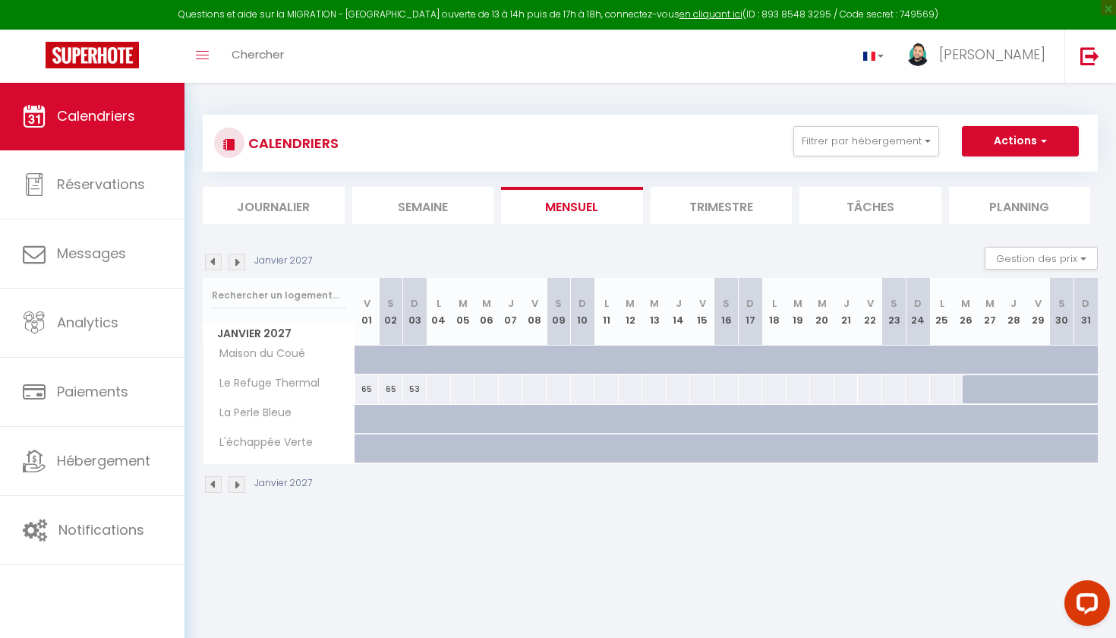
click at [214, 264] on img at bounding box center [213, 262] width 17 height 17
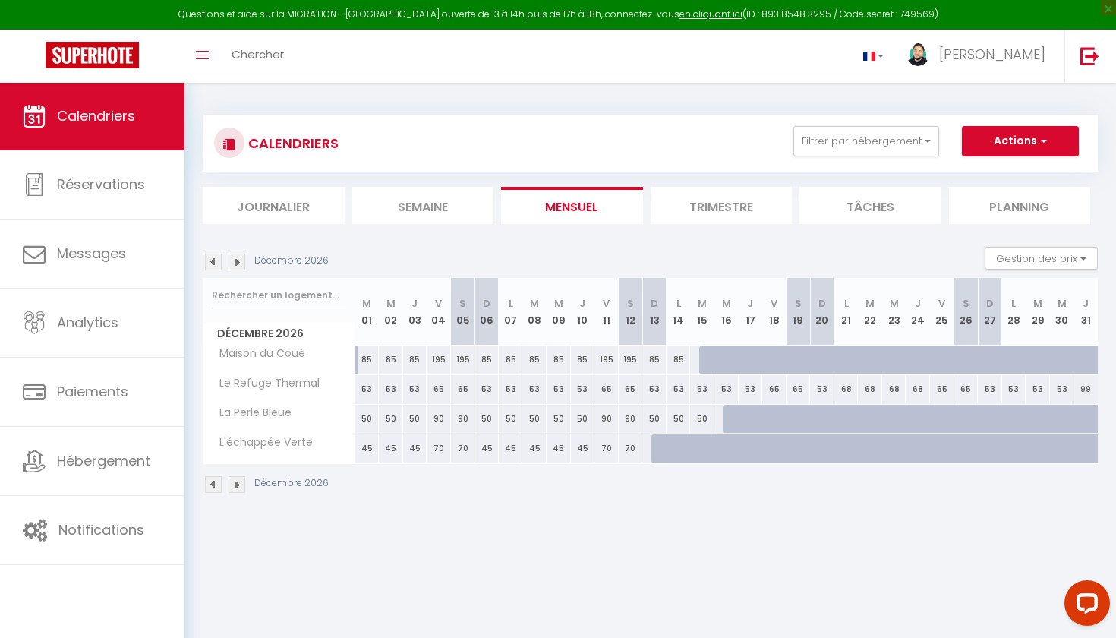
click at [214, 264] on img at bounding box center [213, 262] width 17 height 17
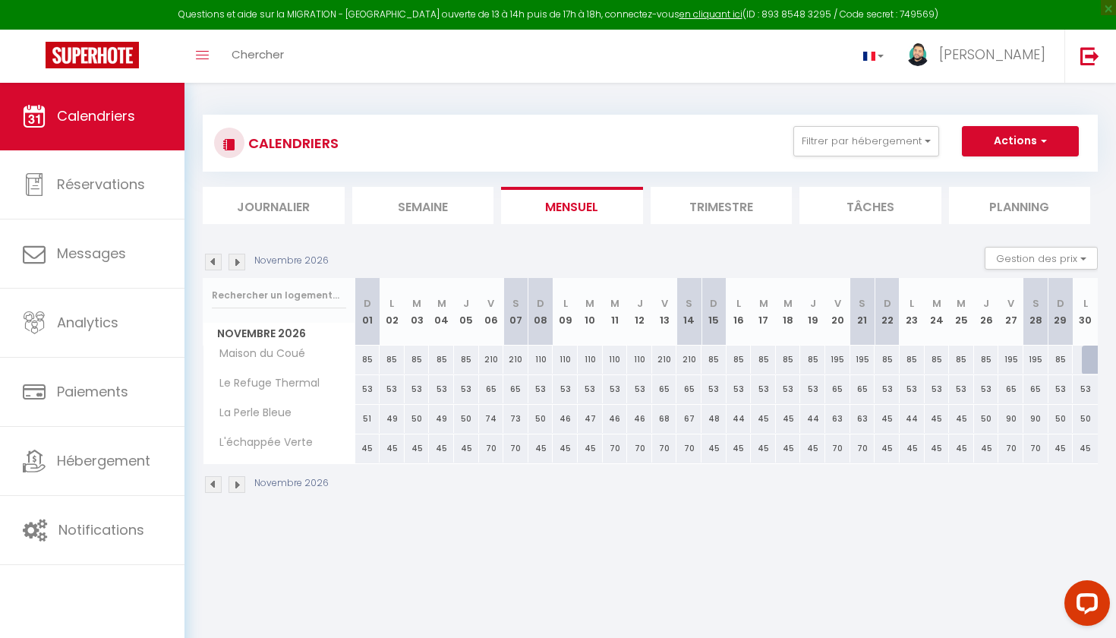
click at [214, 264] on img at bounding box center [213, 262] width 17 height 17
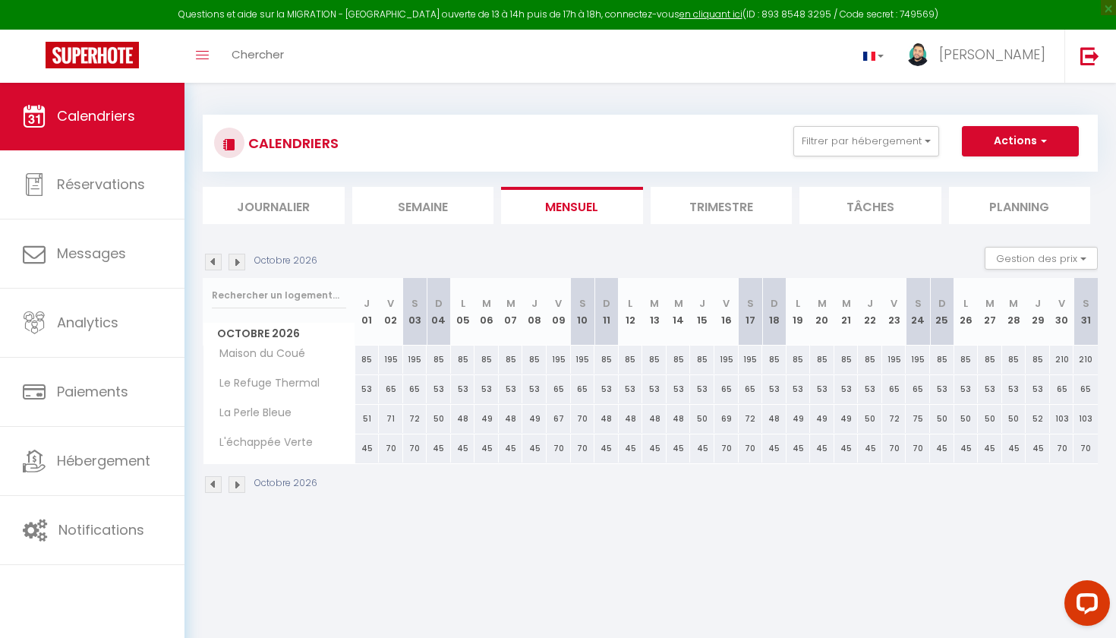
click at [214, 264] on img at bounding box center [213, 262] width 17 height 17
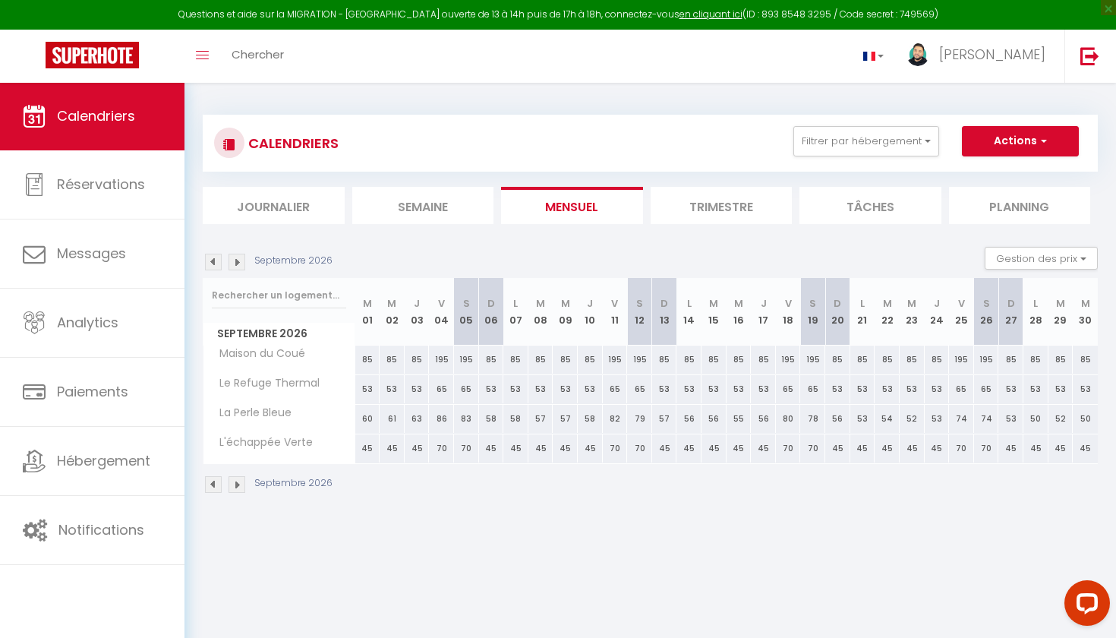
click at [214, 264] on img at bounding box center [213, 262] width 17 height 17
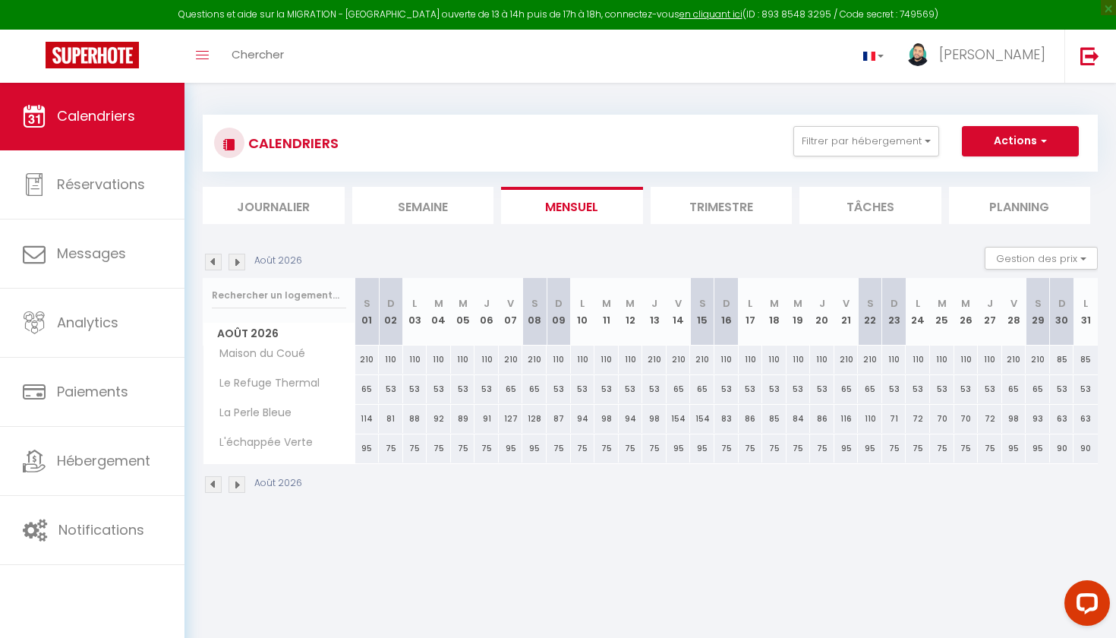
click at [214, 264] on img at bounding box center [213, 262] width 17 height 17
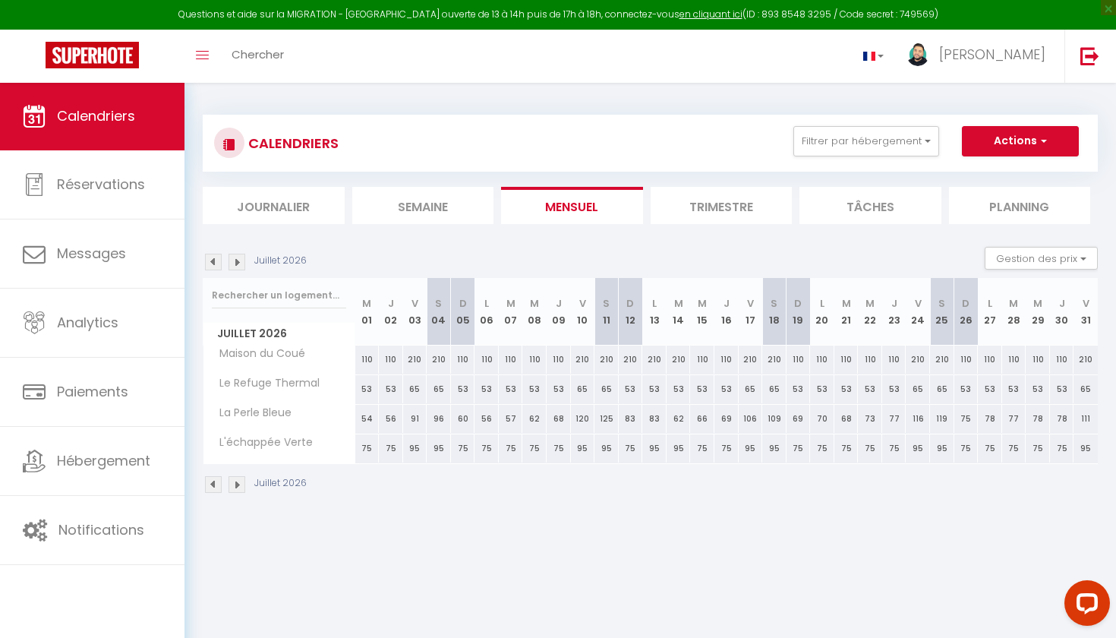
click at [214, 264] on img at bounding box center [213, 262] width 17 height 17
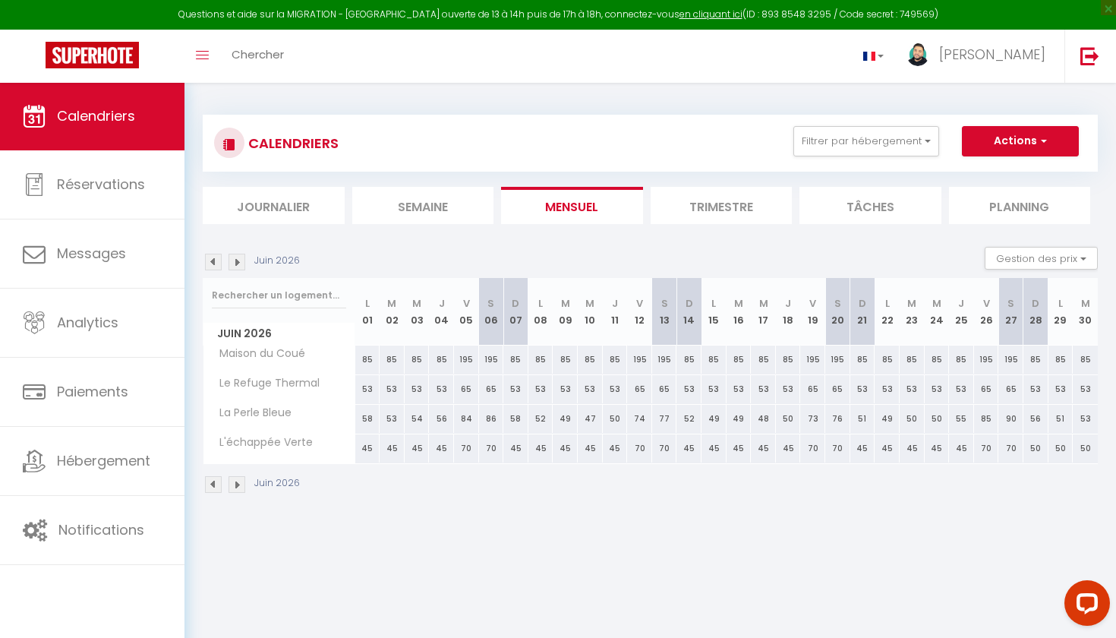
click at [214, 264] on img at bounding box center [213, 262] width 17 height 17
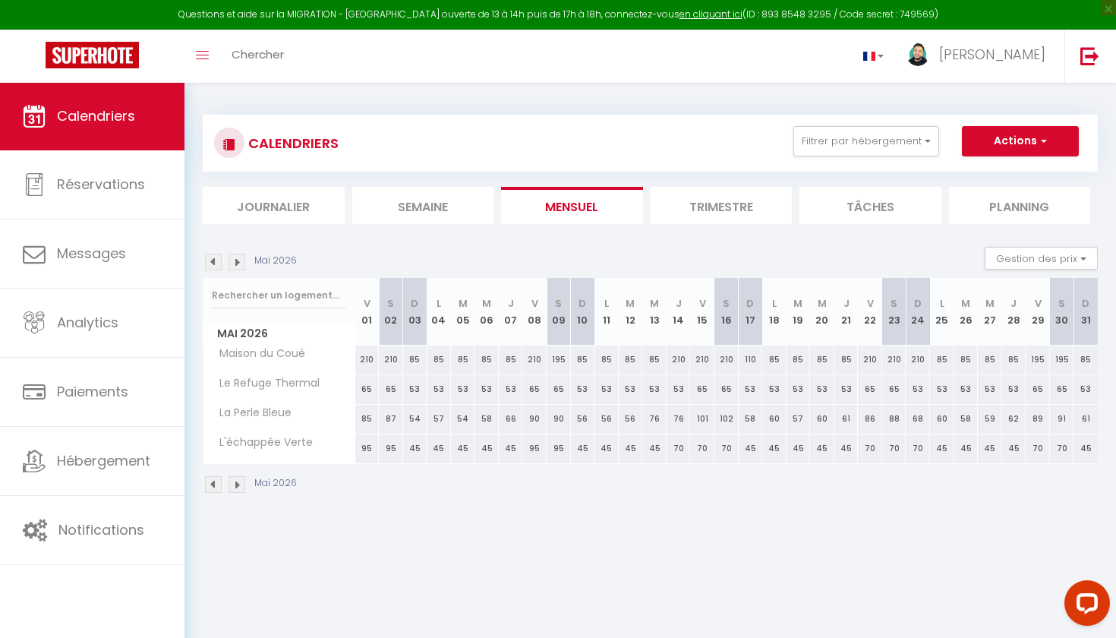
click at [214, 264] on img at bounding box center [213, 262] width 17 height 17
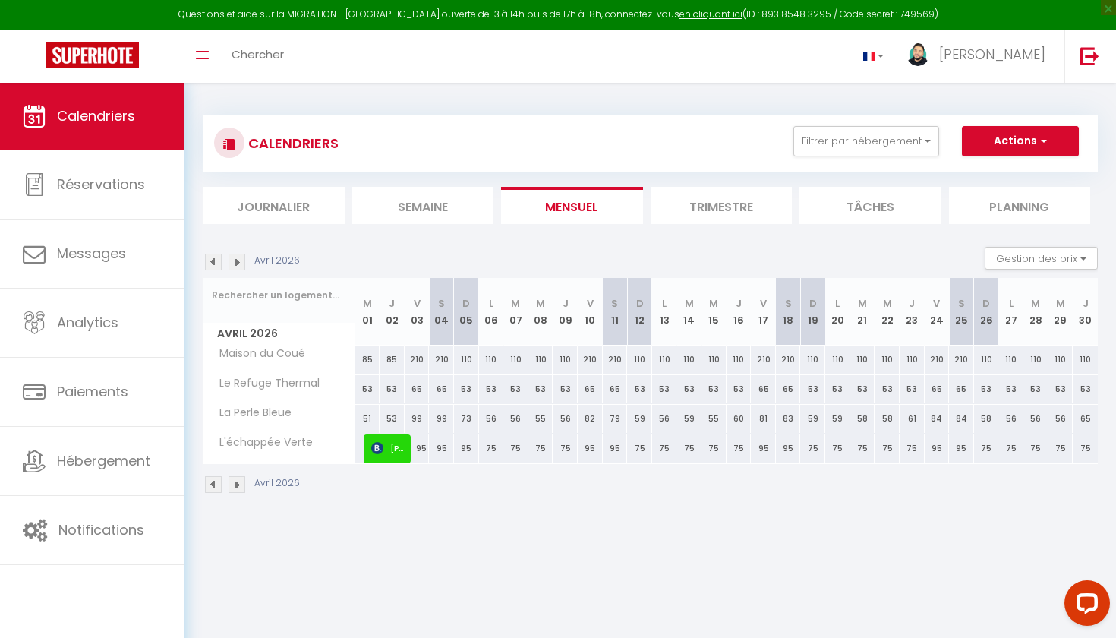
click at [214, 264] on img at bounding box center [213, 262] width 17 height 17
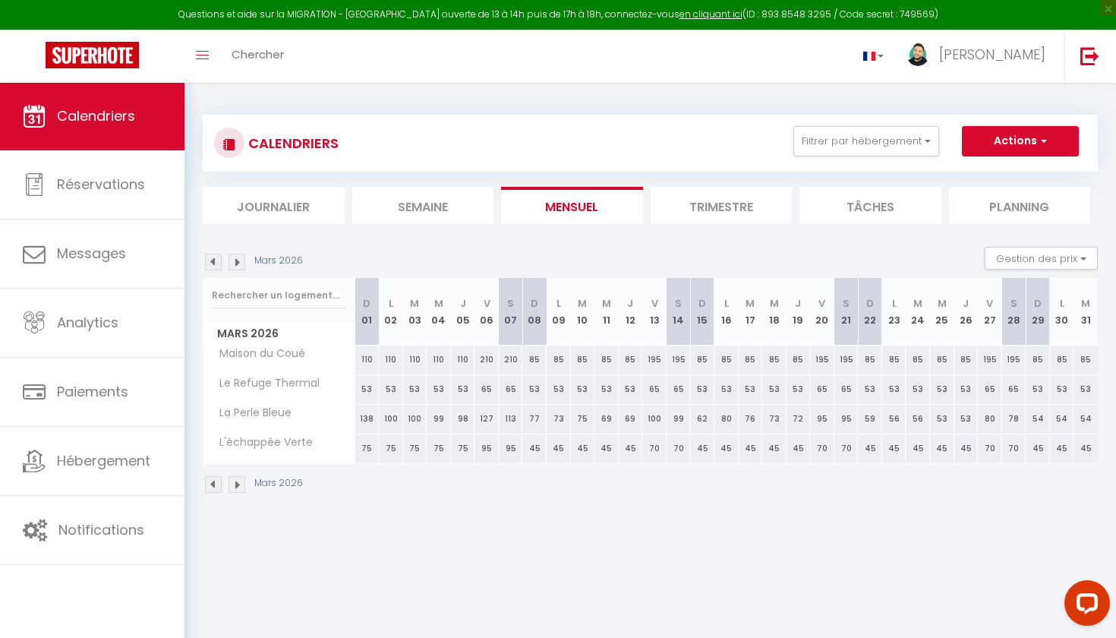
click at [214, 264] on img at bounding box center [213, 262] width 17 height 17
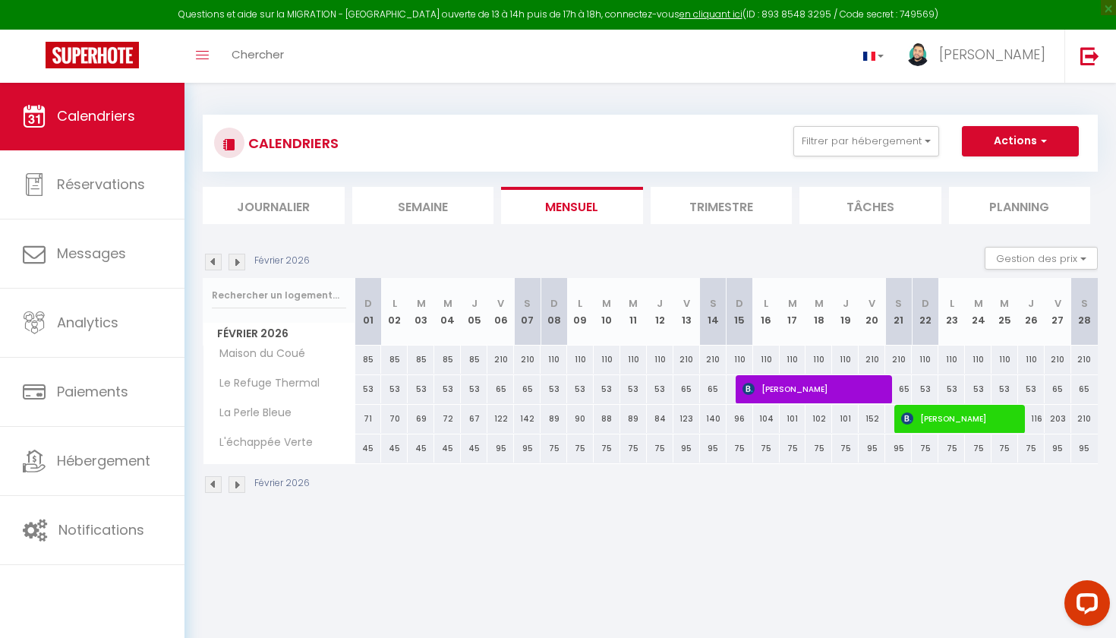
click at [214, 264] on img at bounding box center [213, 262] width 17 height 17
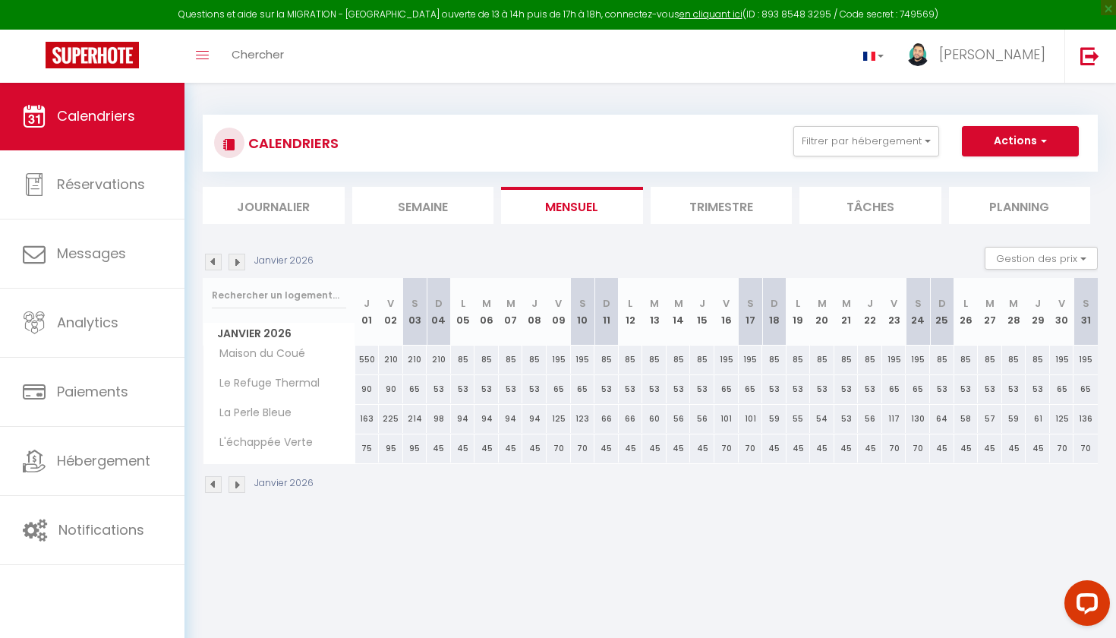
click at [214, 264] on img at bounding box center [213, 262] width 17 height 17
